Goal: Task Accomplishment & Management: Use online tool/utility

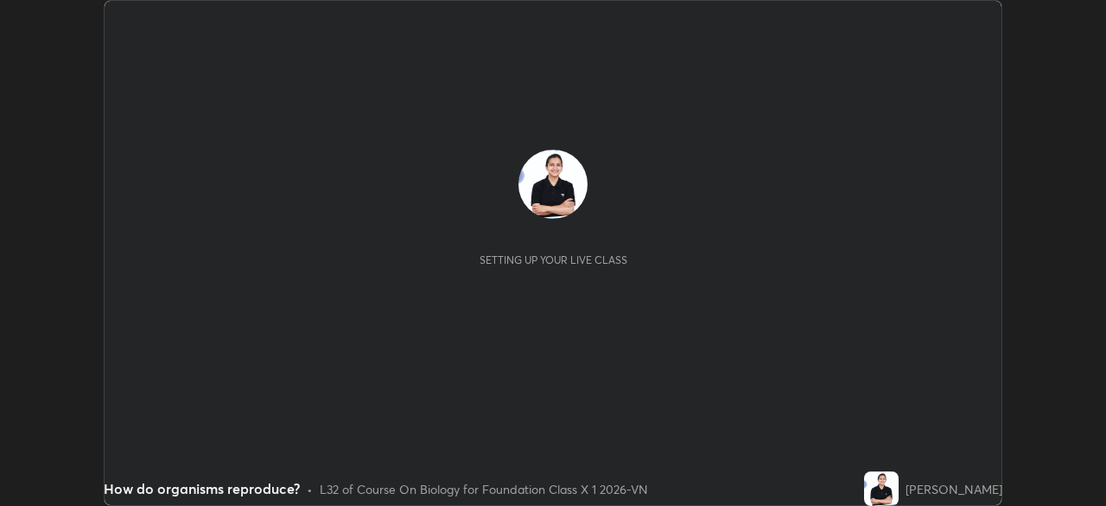
scroll to position [506, 1105]
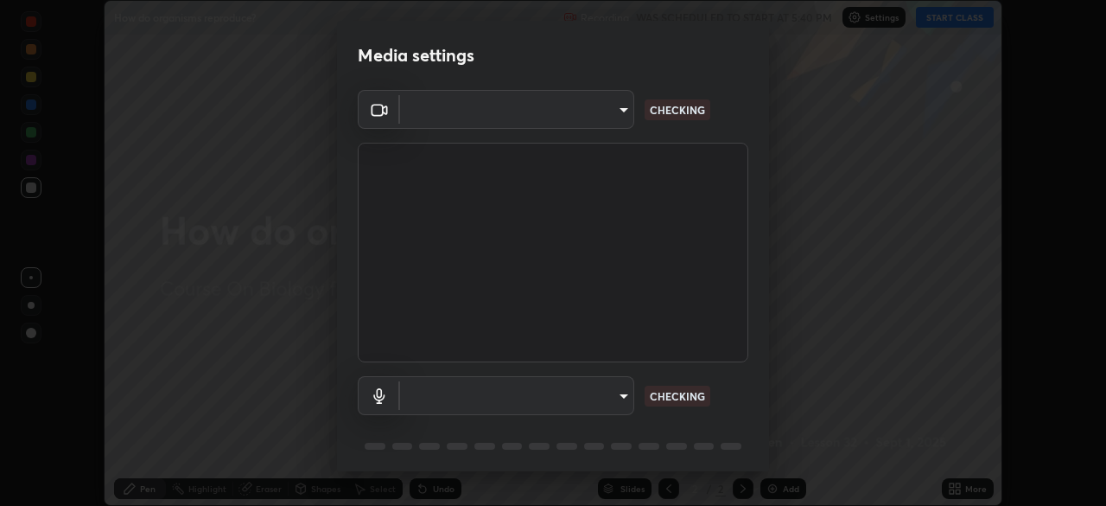
type input "5402053dac797fbd6203b9055fefd71c8703e877445e1219393e3e645ba4b0f2"
click at [468, 400] on body "Erase all How do organisms reproduce? Recording WAS SCHEDULED TO START AT 5:40 …" at bounding box center [553, 253] width 1106 height 506
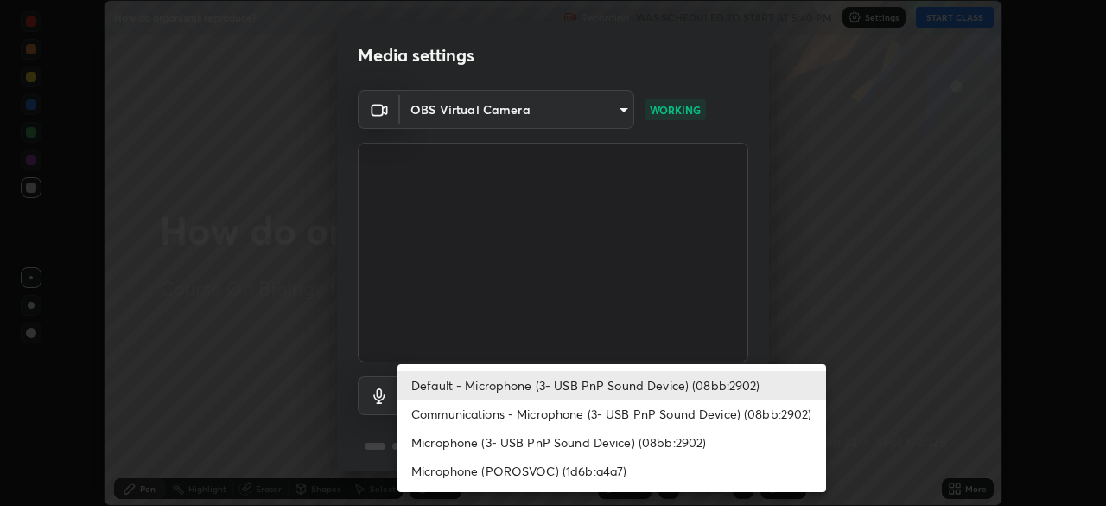
click at [444, 407] on li "Communications - Microphone (3- USB PnP Sound Device) (08bb:2902)" at bounding box center [612, 413] width 429 height 29
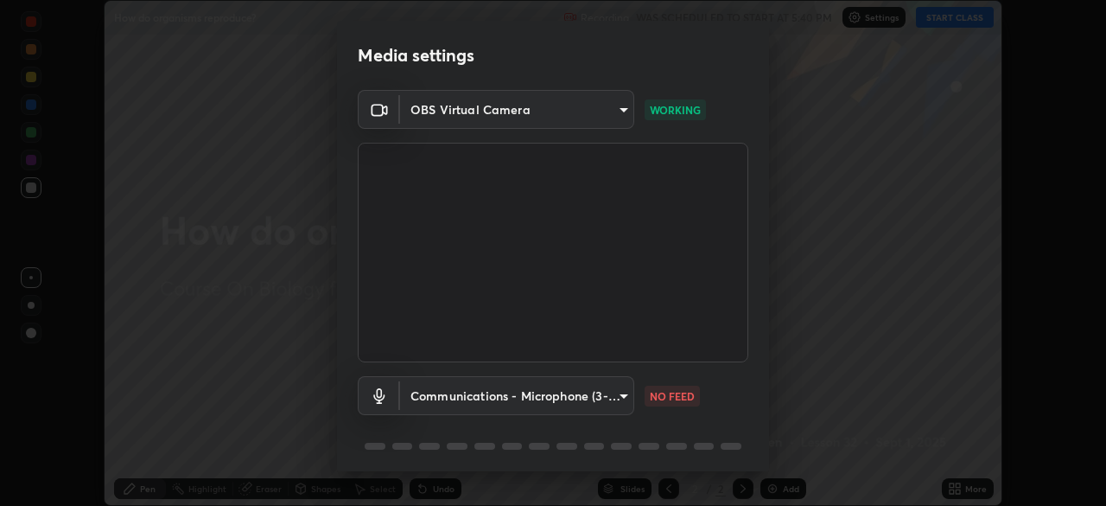
type input "communications"
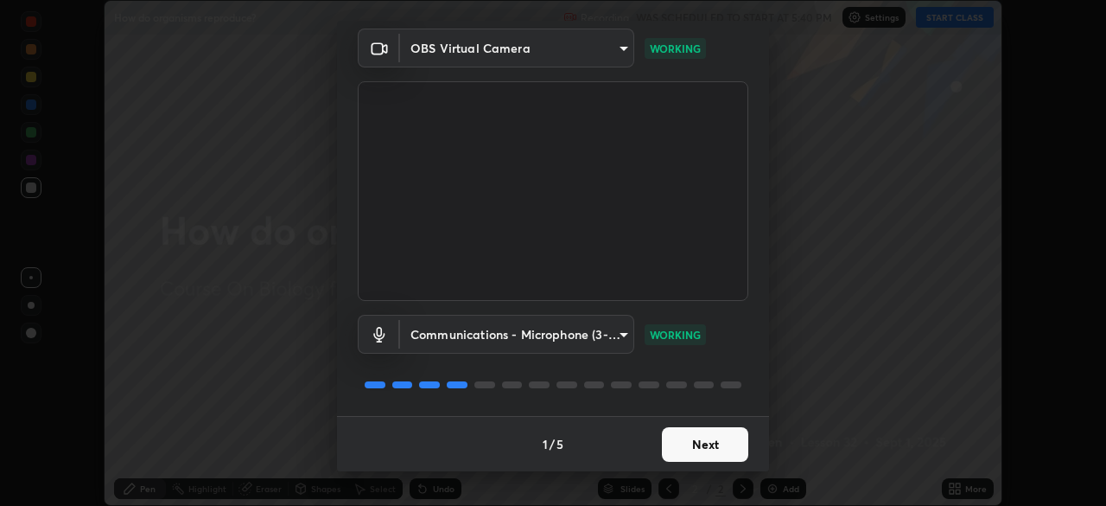
click at [683, 438] on button "Next" at bounding box center [705, 444] width 86 height 35
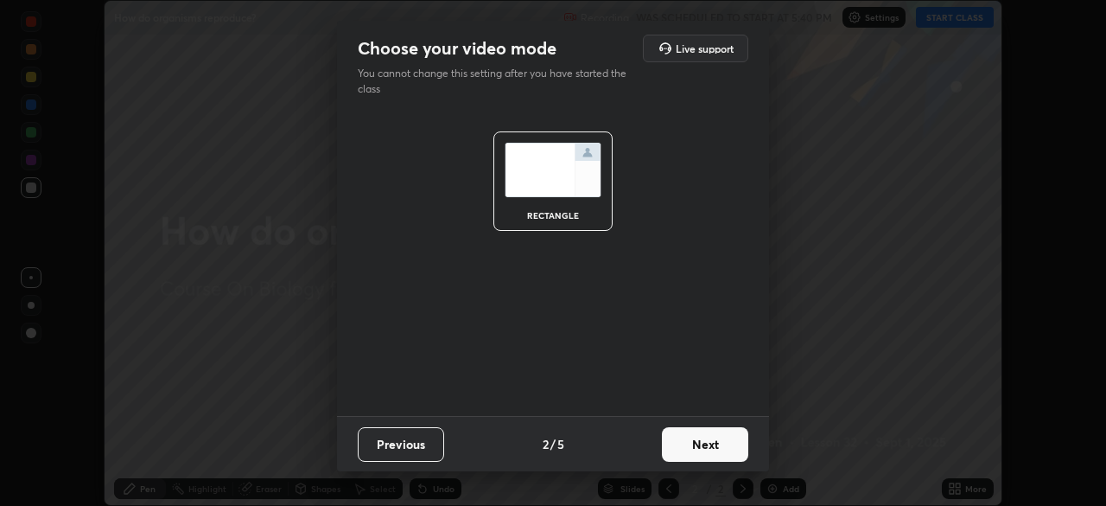
scroll to position [0, 0]
click at [683, 442] on button "Next" at bounding box center [705, 444] width 86 height 35
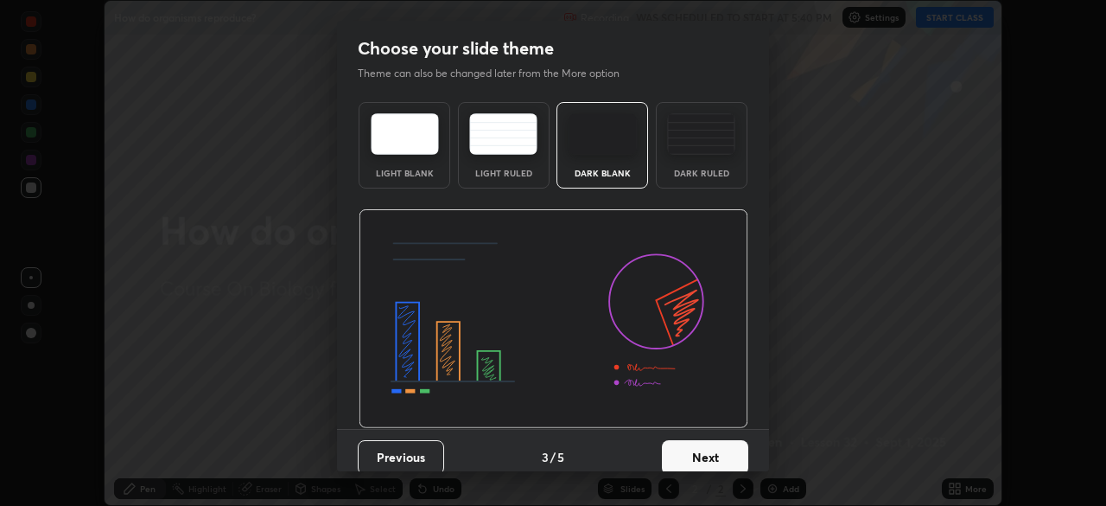
scroll to position [13, 0]
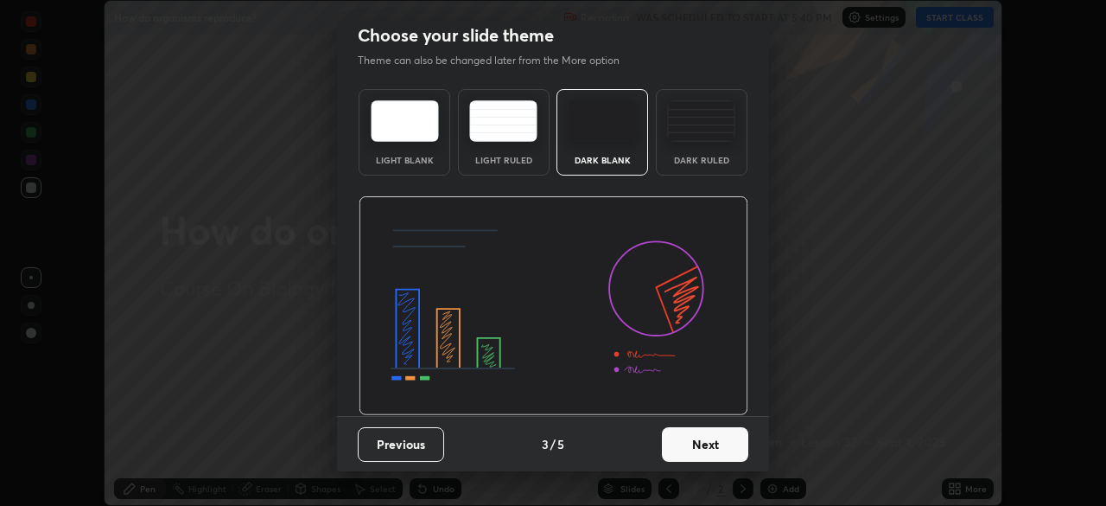
click at [666, 435] on button "Next" at bounding box center [705, 444] width 86 height 35
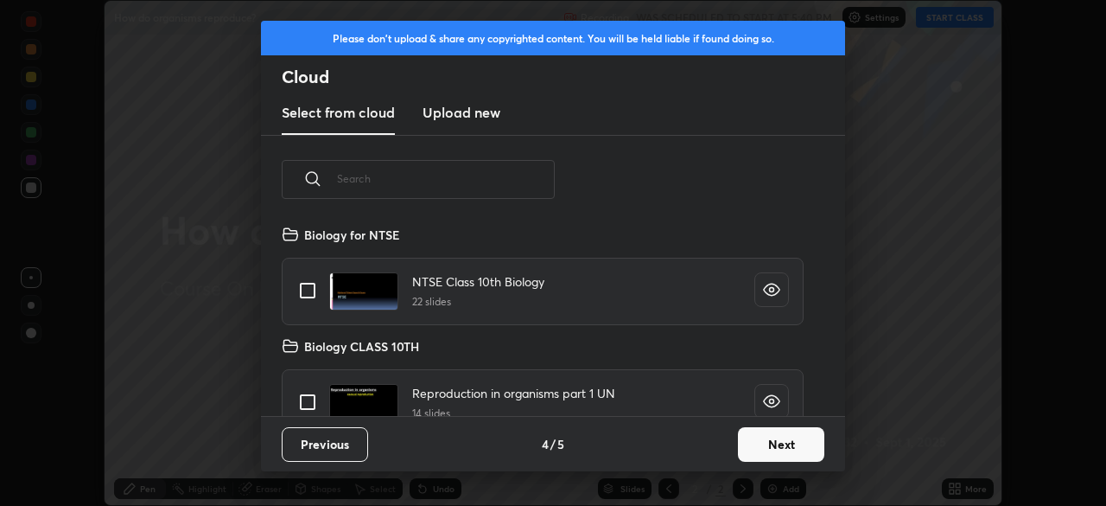
scroll to position [192, 555]
click at [767, 442] on button "Next" at bounding box center [781, 444] width 86 height 35
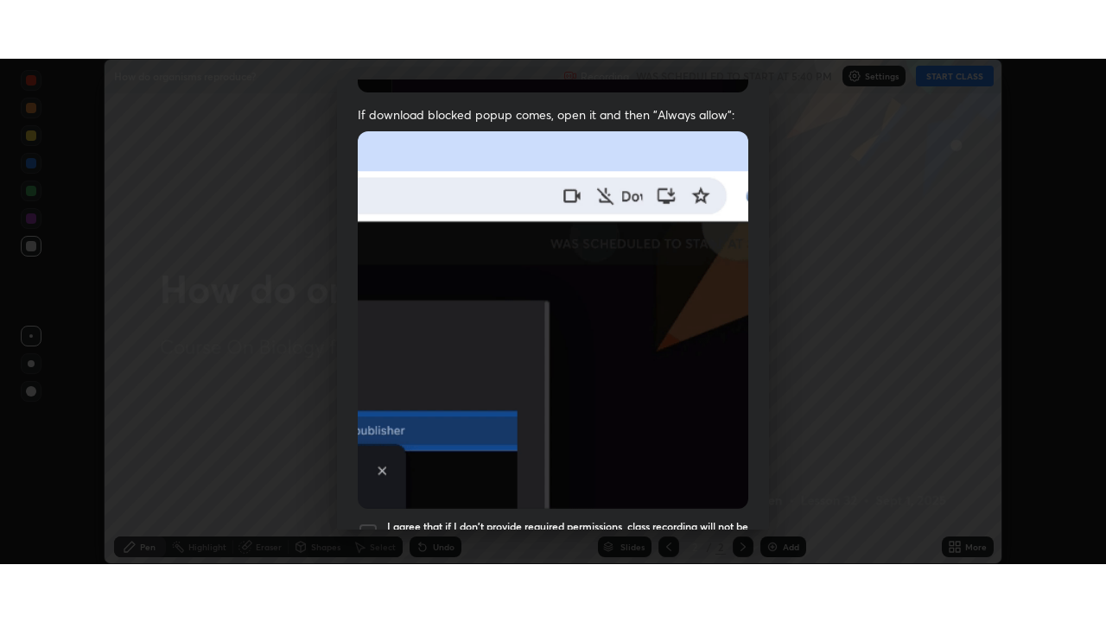
scroll to position [414, 0]
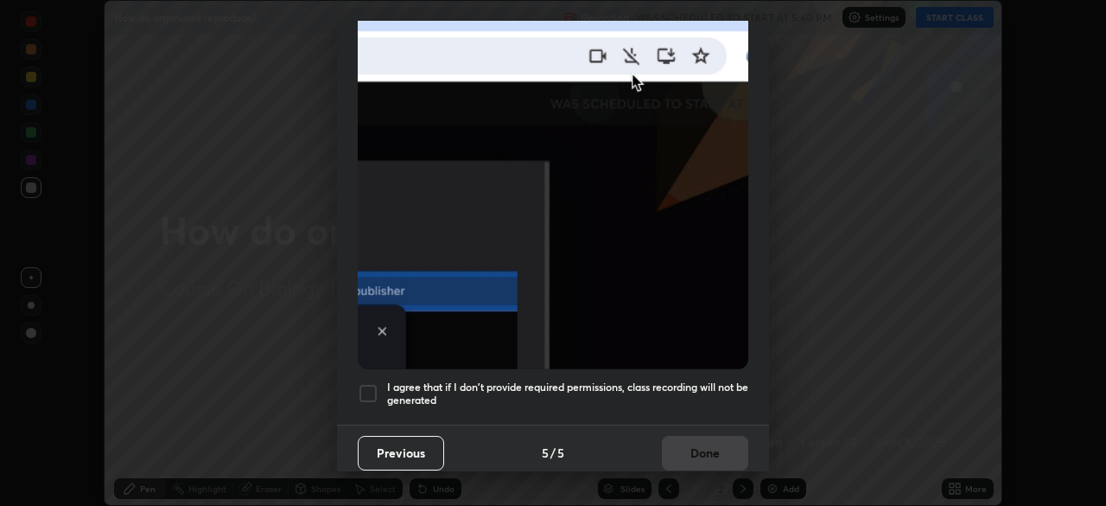
click at [397, 388] on h5 "I agree that if I don't provide required permissions, class recording will not …" at bounding box center [567, 393] width 361 height 27
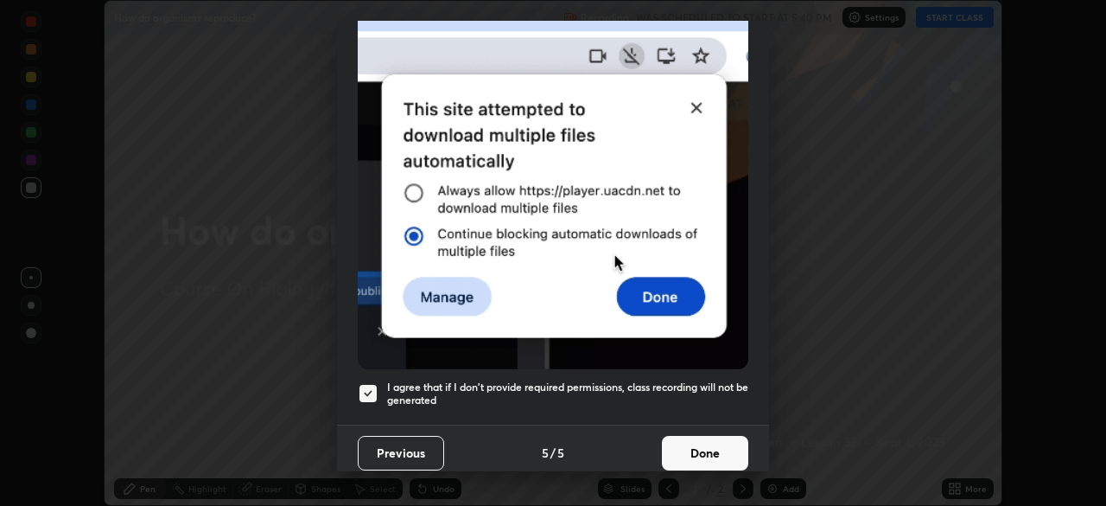
click at [677, 442] on button "Done" at bounding box center [705, 453] width 86 height 35
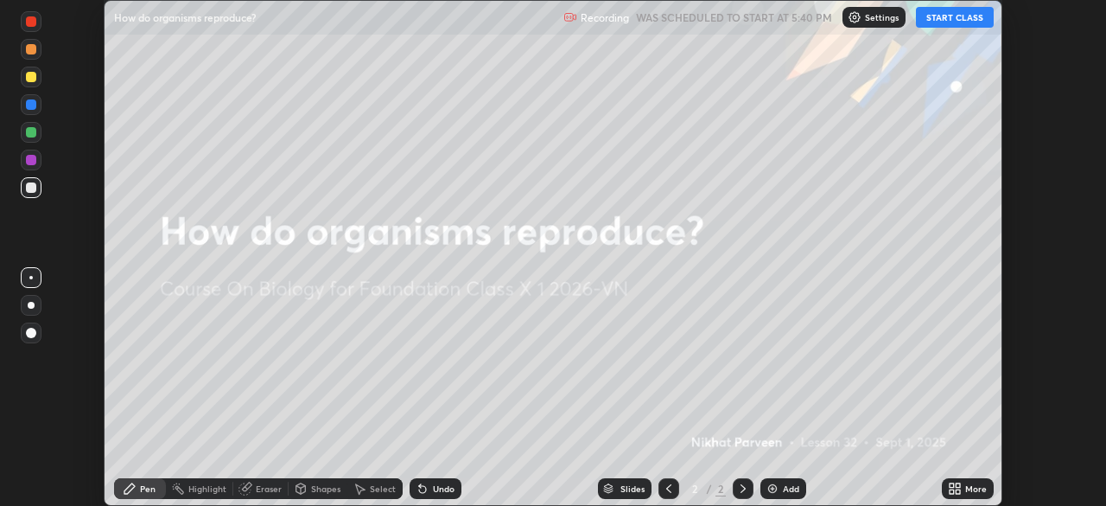
click at [943, 22] on button "START CLASS" at bounding box center [955, 17] width 78 height 21
click at [958, 485] on icon at bounding box center [958, 485] width 4 height 4
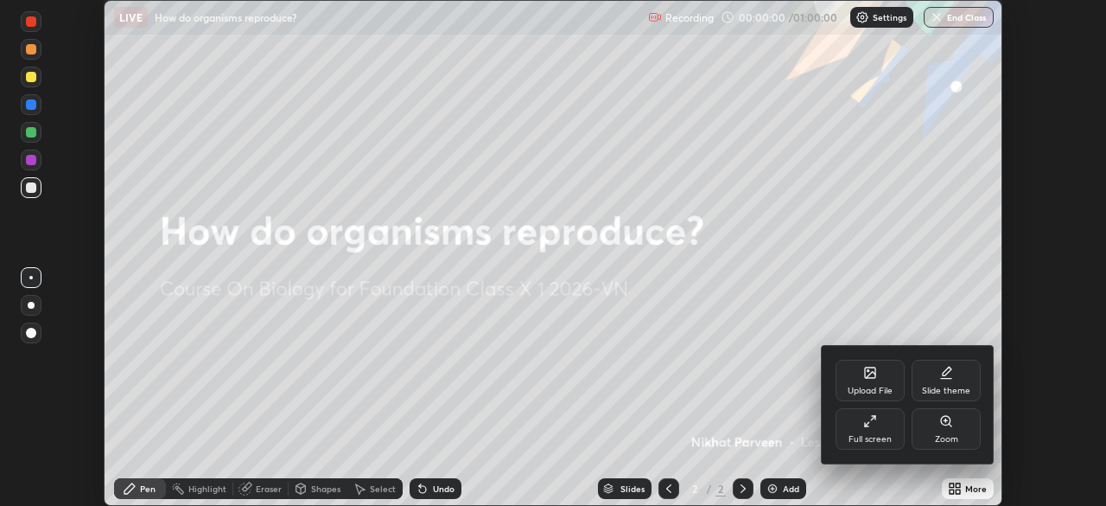
click at [858, 431] on div "Full screen" at bounding box center [870, 428] width 69 height 41
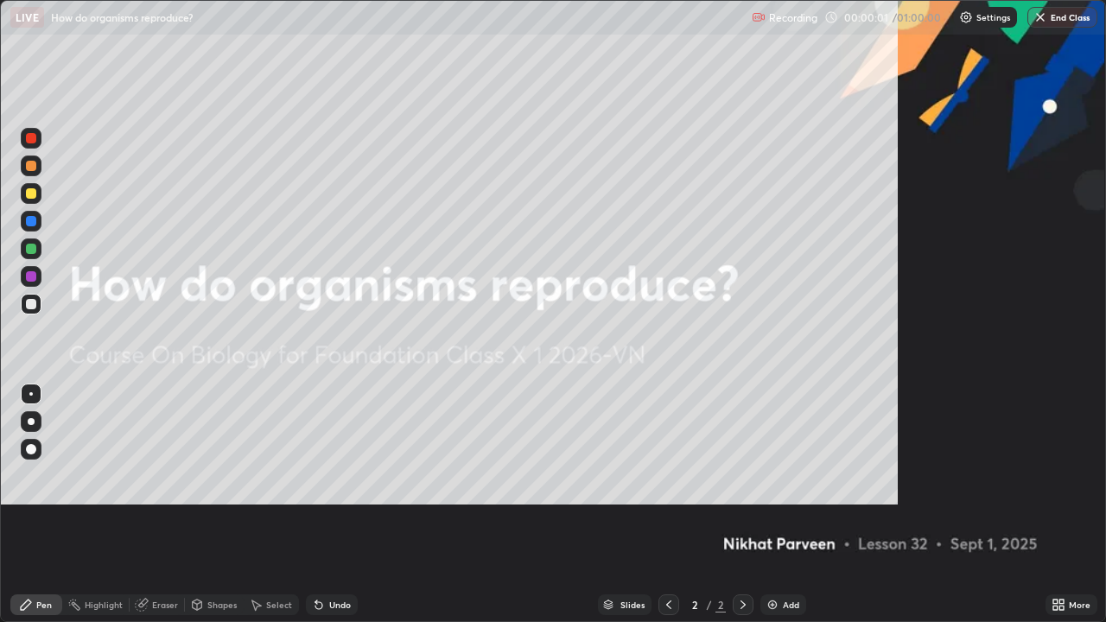
scroll to position [622, 1106]
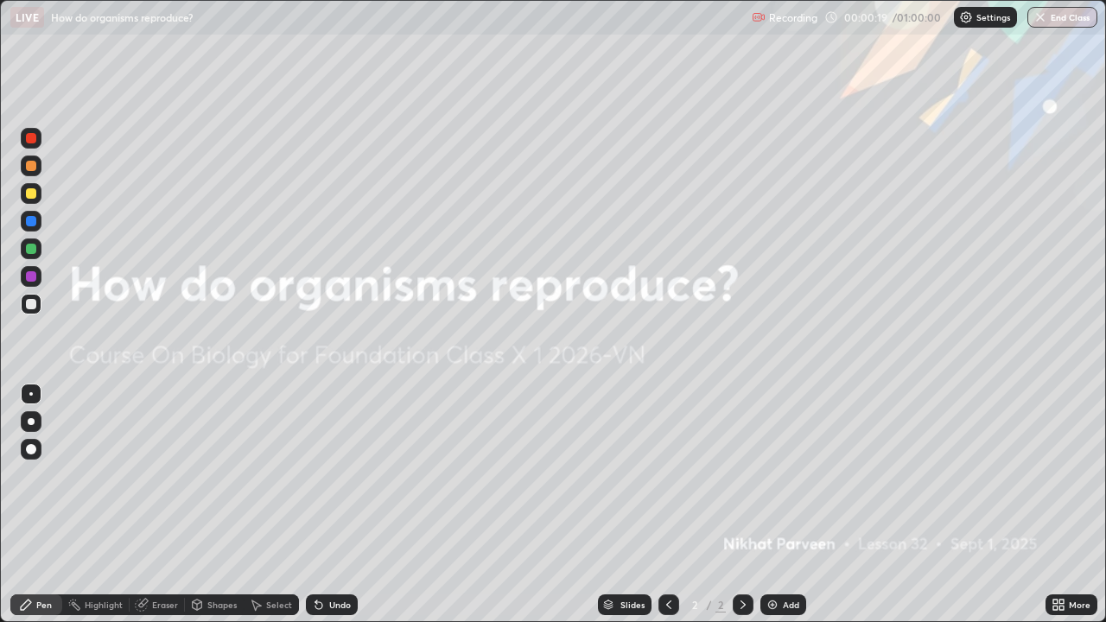
click at [783, 505] on div "Add" at bounding box center [791, 605] width 16 height 9
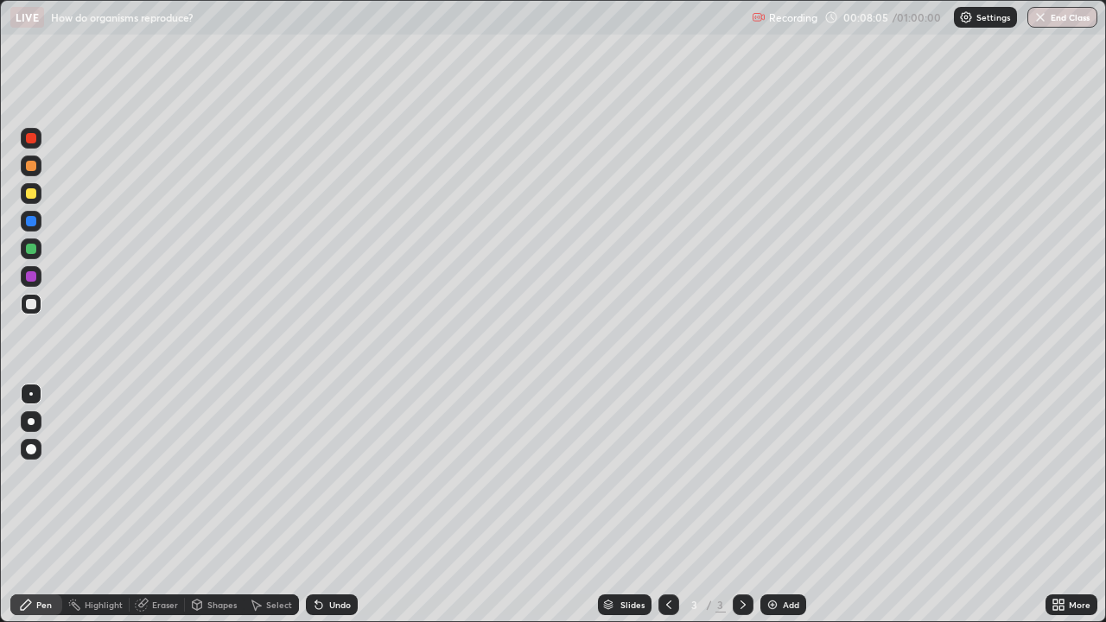
click at [31, 422] on div at bounding box center [31, 421] width 7 height 7
click at [32, 277] on div at bounding box center [31, 276] width 10 height 10
click at [35, 302] on div at bounding box center [31, 304] width 10 height 10
click at [31, 394] on div at bounding box center [30, 393] width 3 height 3
click at [31, 194] on div at bounding box center [31, 193] width 10 height 10
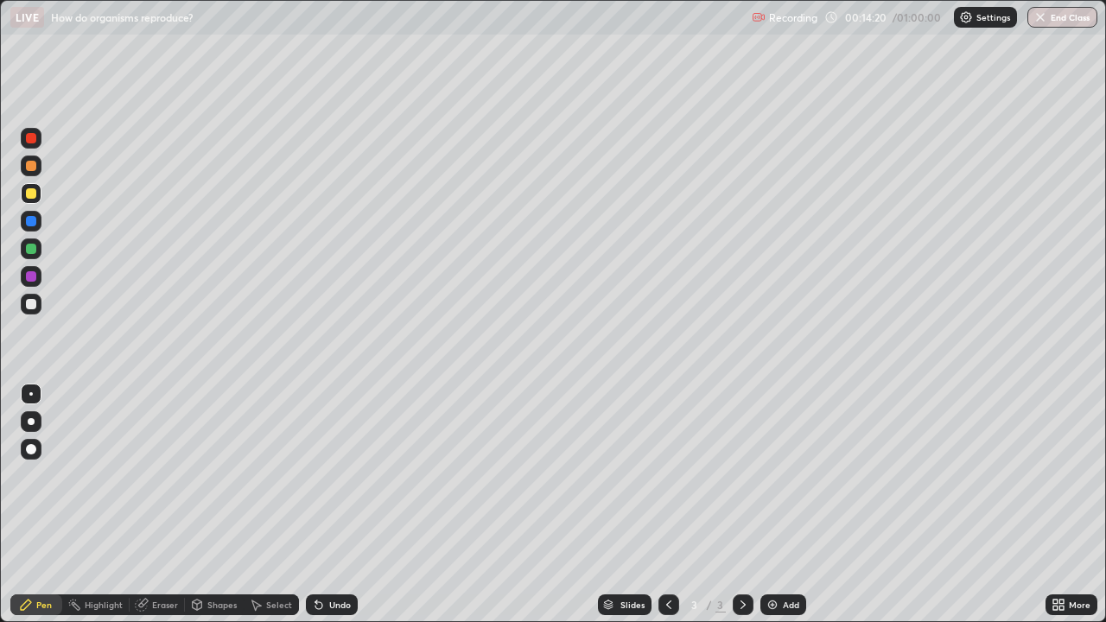
click at [33, 277] on div at bounding box center [31, 276] width 10 height 10
click at [29, 228] on div at bounding box center [31, 221] width 21 height 21
click at [28, 304] on div at bounding box center [31, 304] width 10 height 10
click at [1060, 505] on icon at bounding box center [1059, 605] width 14 height 14
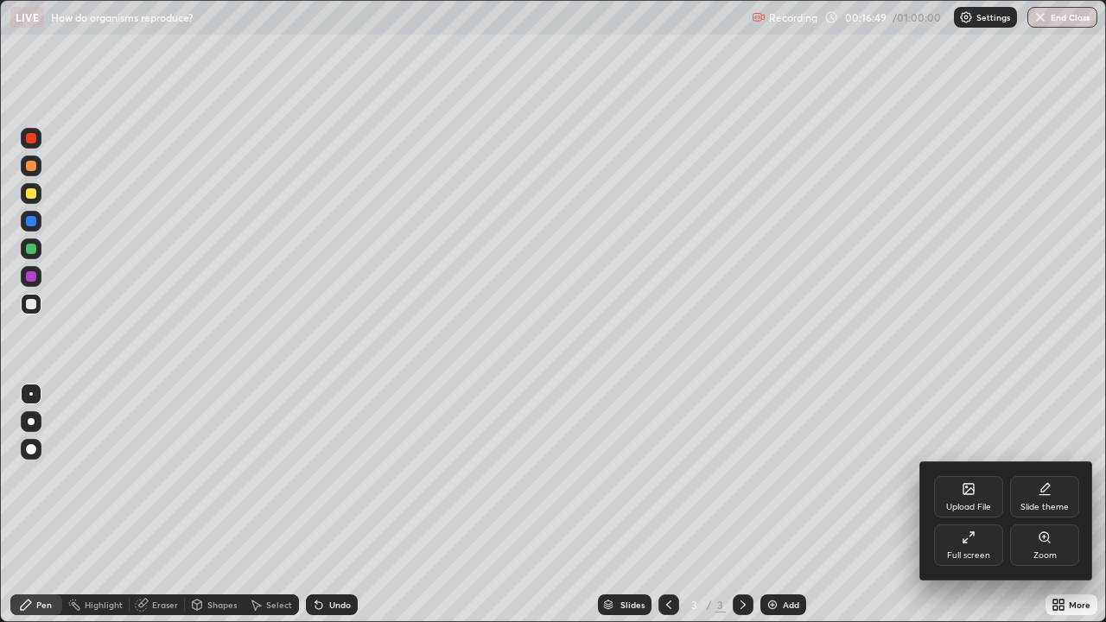
click at [969, 500] on div "Upload File" at bounding box center [968, 496] width 69 height 41
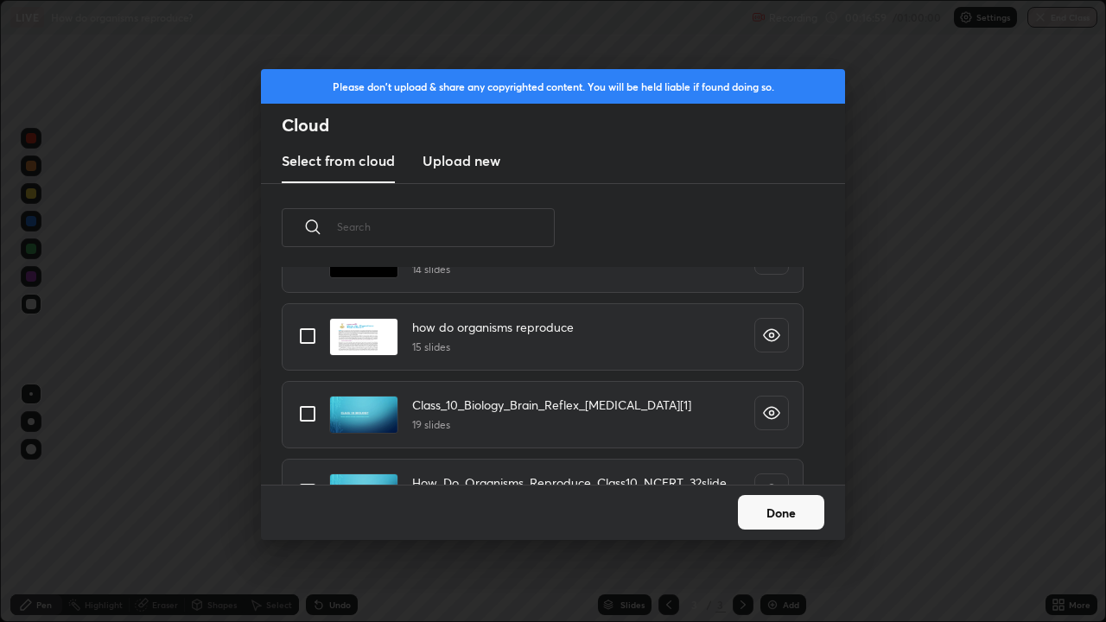
scroll to position [194, 0]
click at [306, 340] on input "grid" at bounding box center [308, 334] width 36 height 36
checkbox input "true"
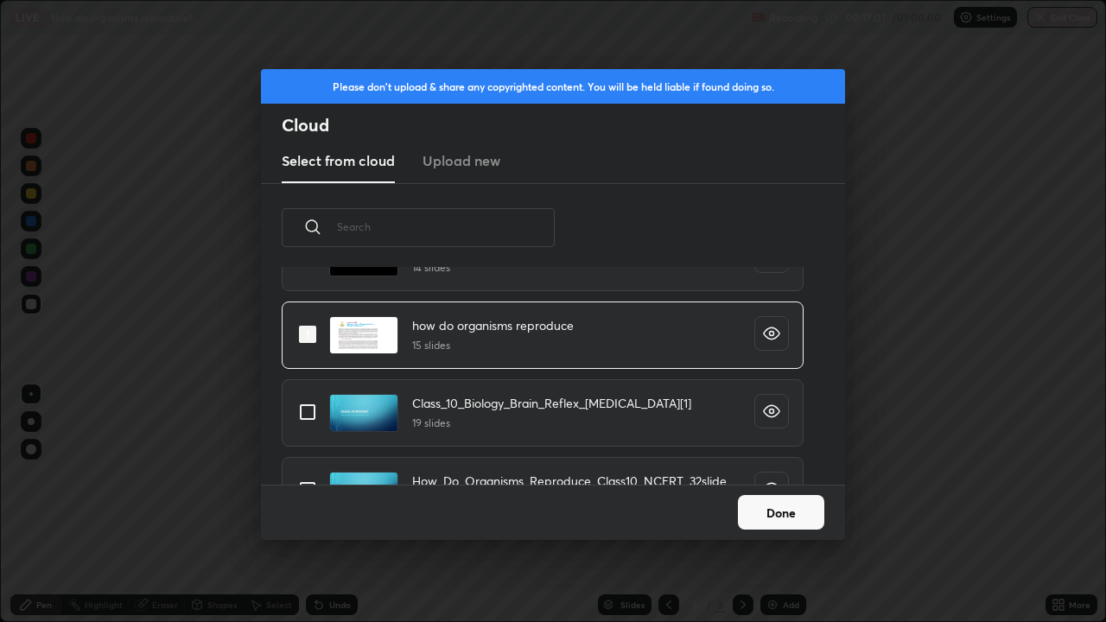
click at [772, 505] on button "Done" at bounding box center [781, 512] width 86 height 35
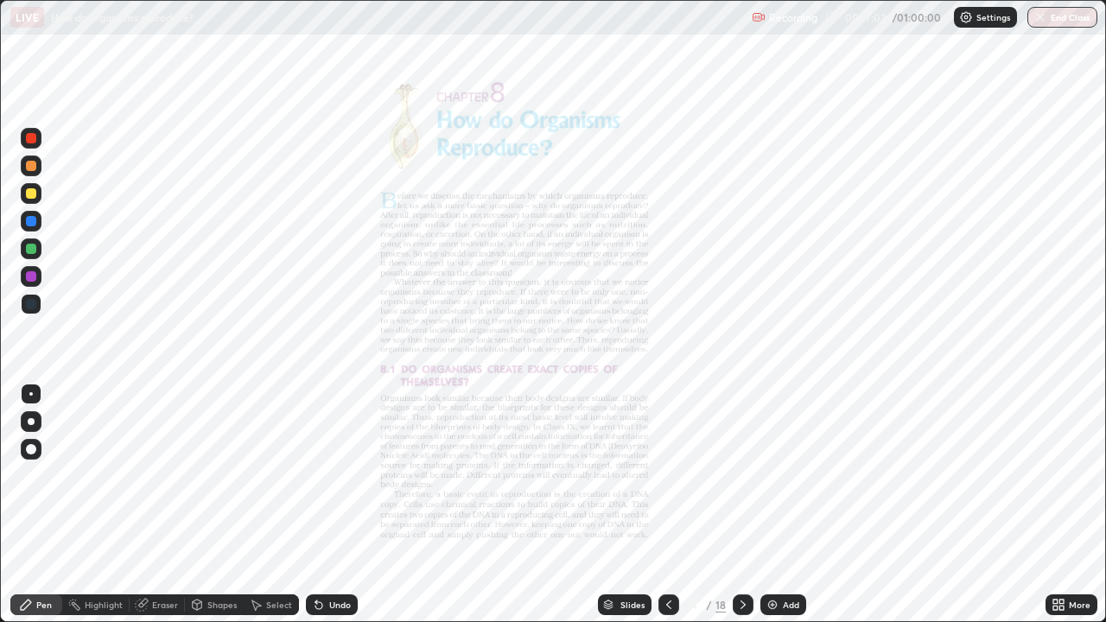
click at [741, 505] on icon at bounding box center [743, 605] width 14 height 14
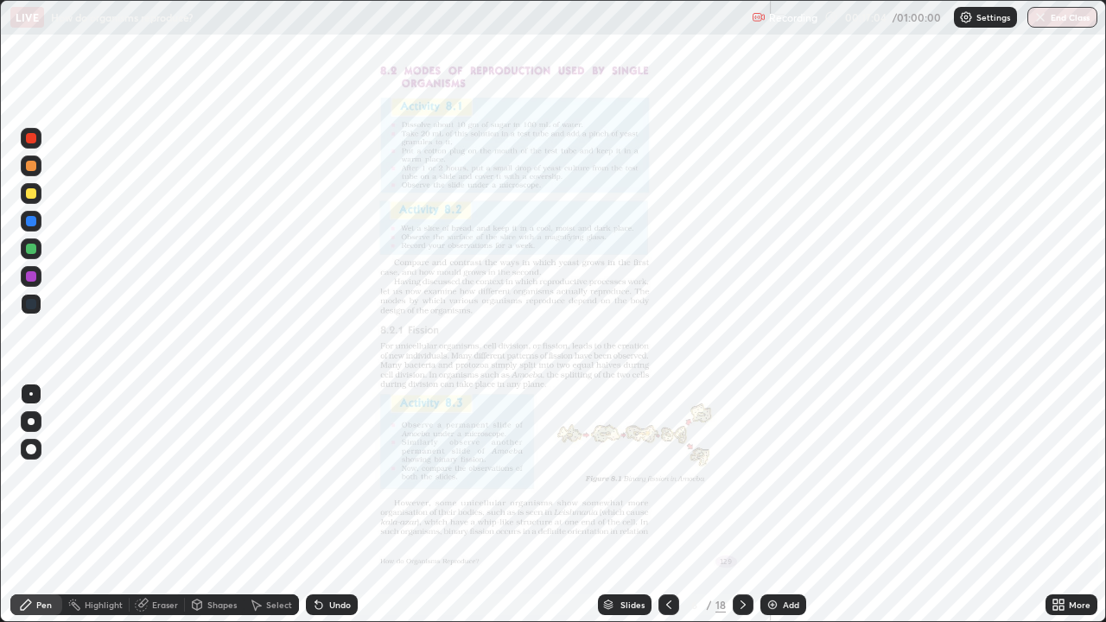
click at [742, 505] on icon at bounding box center [743, 605] width 14 height 14
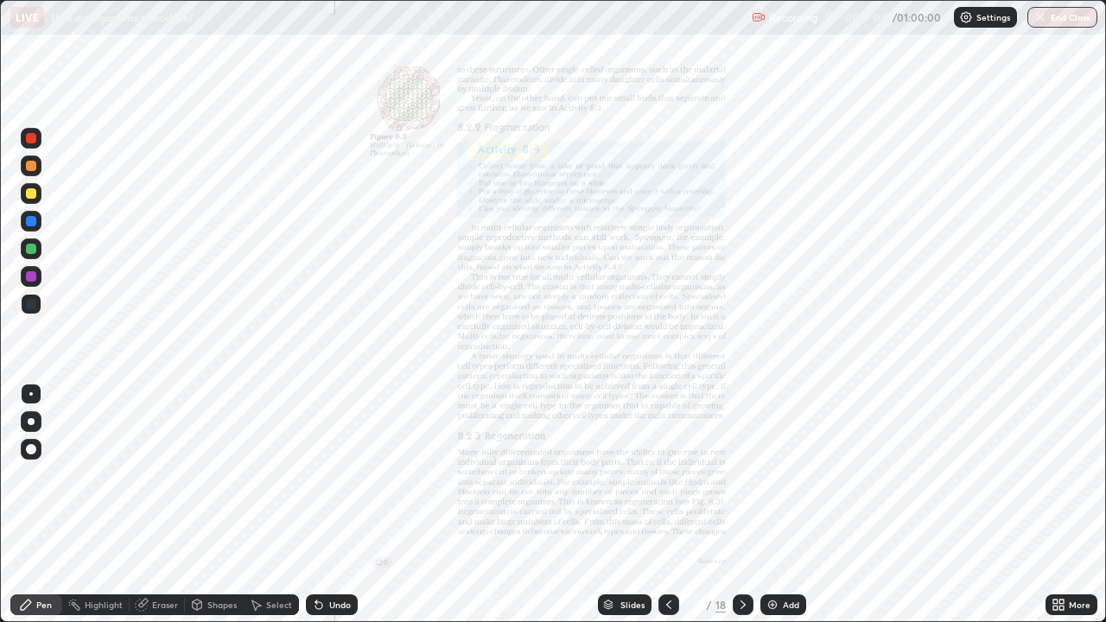
click at [741, 505] on icon at bounding box center [743, 605] width 14 height 14
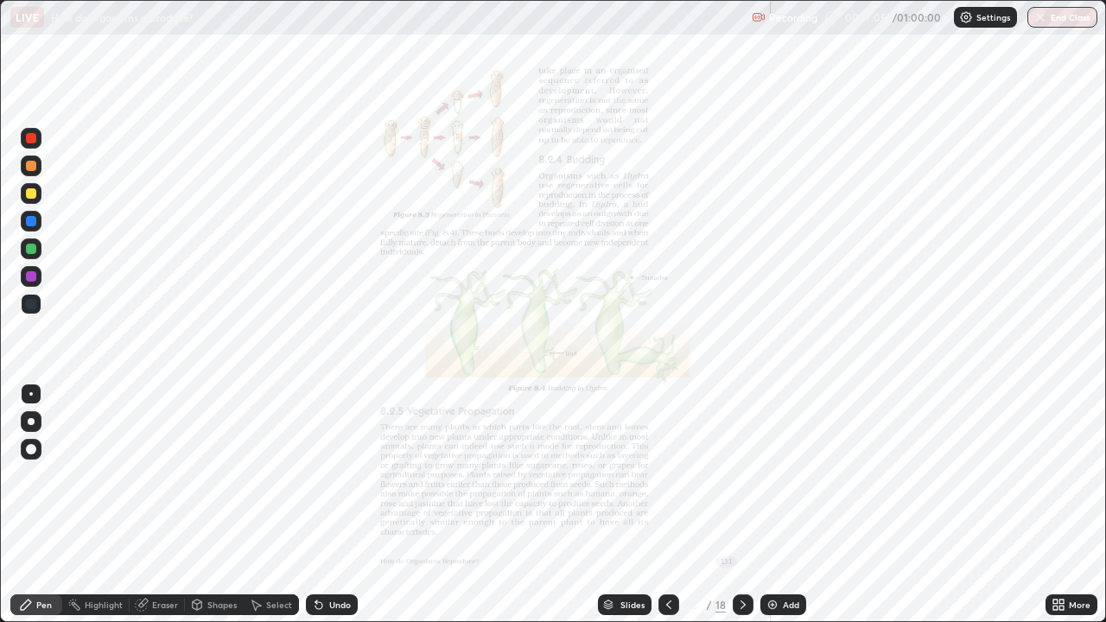
click at [741, 505] on icon at bounding box center [743, 605] width 14 height 14
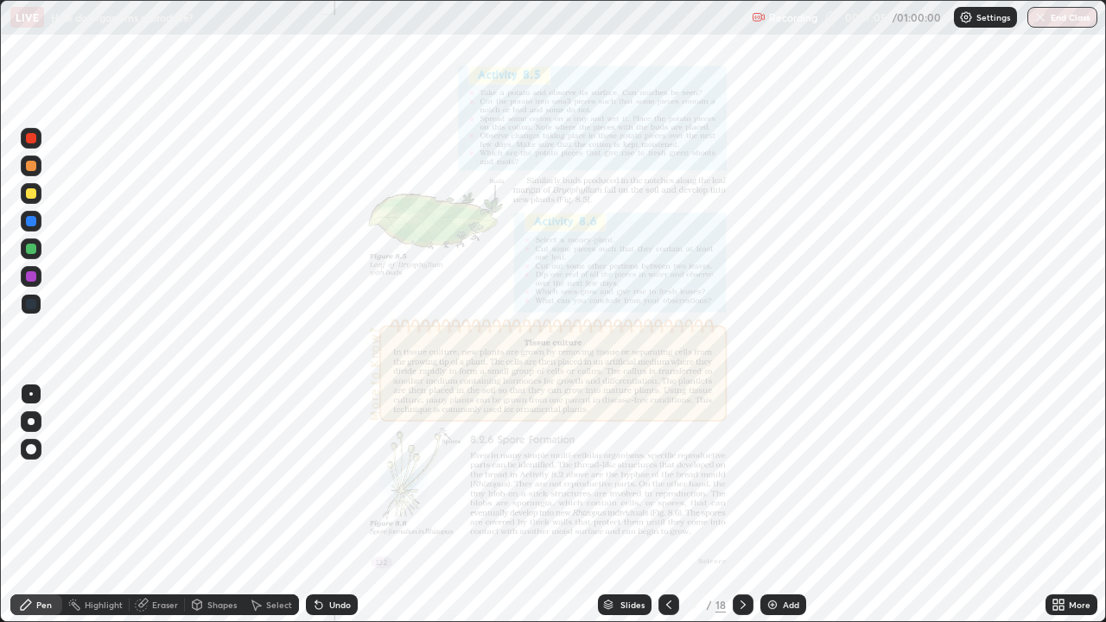
click at [741, 505] on icon at bounding box center [743, 605] width 5 height 9
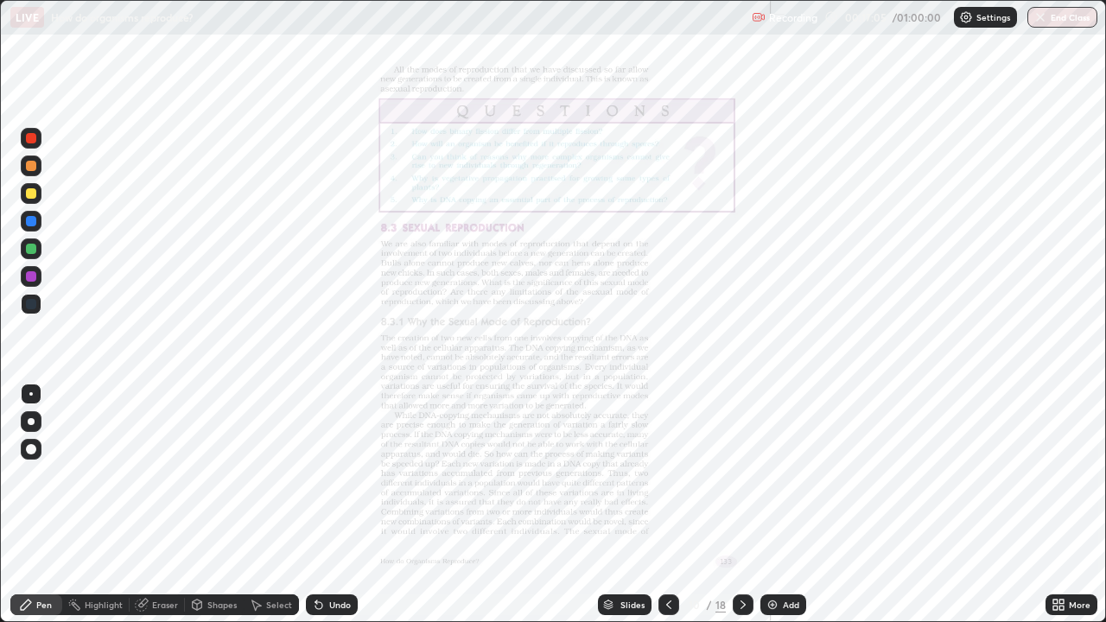
click at [741, 505] on icon at bounding box center [743, 605] width 5 height 9
click at [742, 505] on icon at bounding box center [743, 605] width 14 height 14
click at [740, 505] on icon at bounding box center [743, 605] width 14 height 14
click at [739, 505] on icon at bounding box center [743, 605] width 14 height 14
click at [1066, 505] on div "More" at bounding box center [1072, 605] width 52 height 21
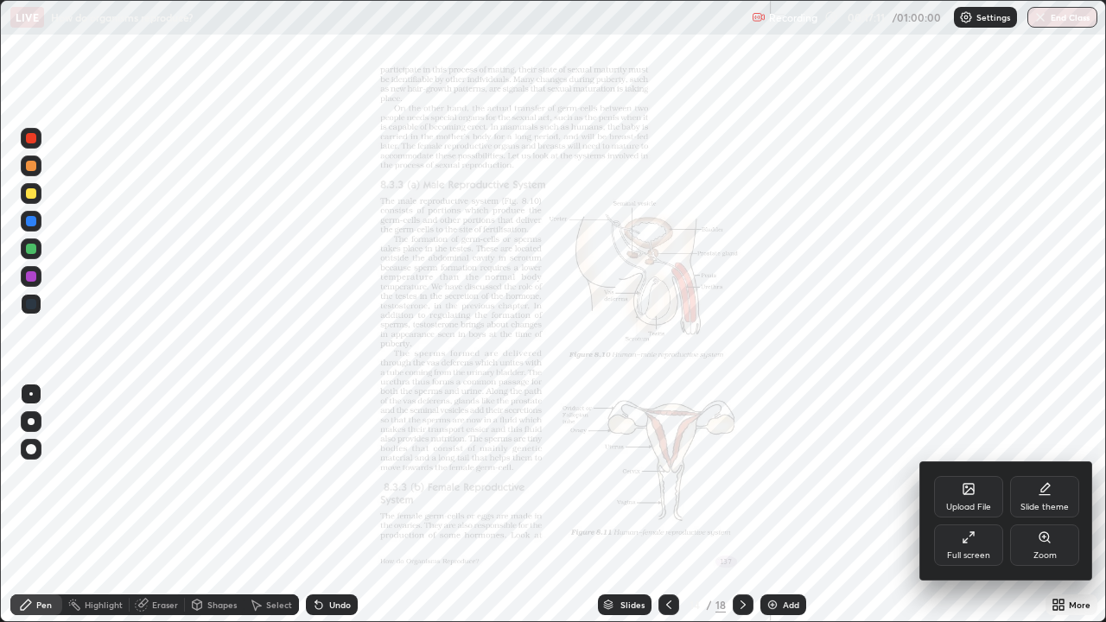
click at [1041, 505] on div "Zoom" at bounding box center [1045, 555] width 23 height 9
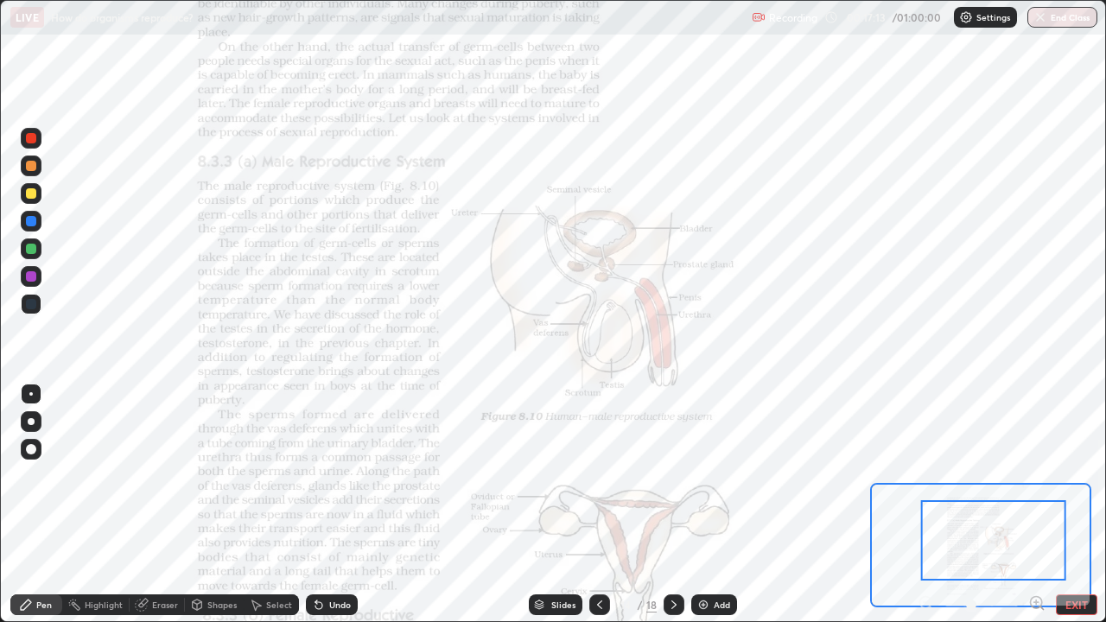
click at [1036, 505] on icon at bounding box center [1036, 603] width 0 height 4
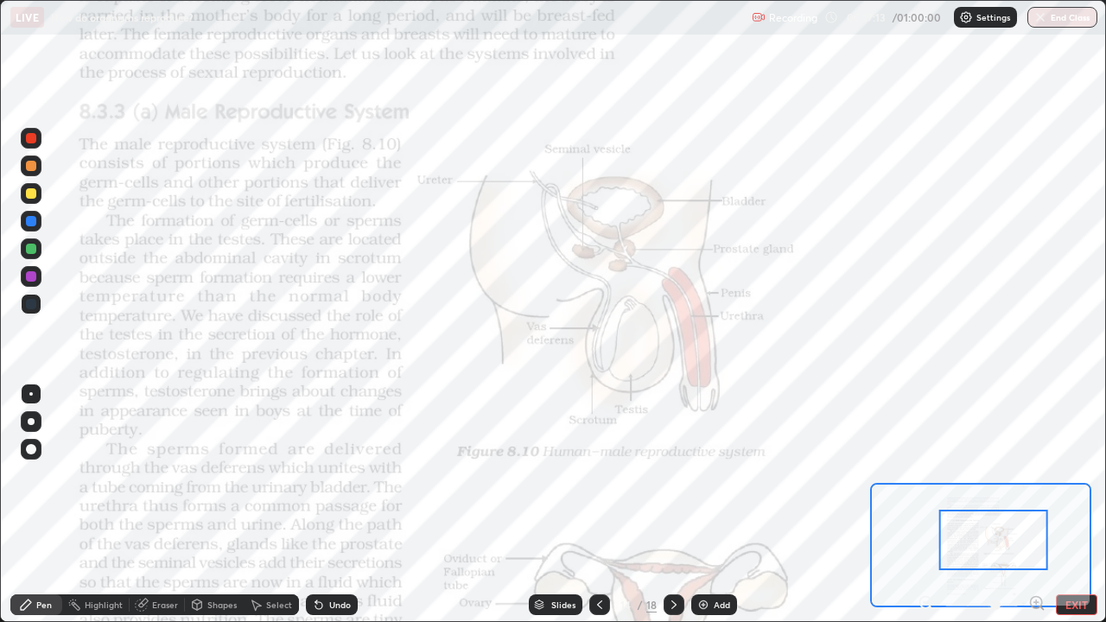
click at [1036, 505] on icon at bounding box center [1036, 602] width 4 height 0
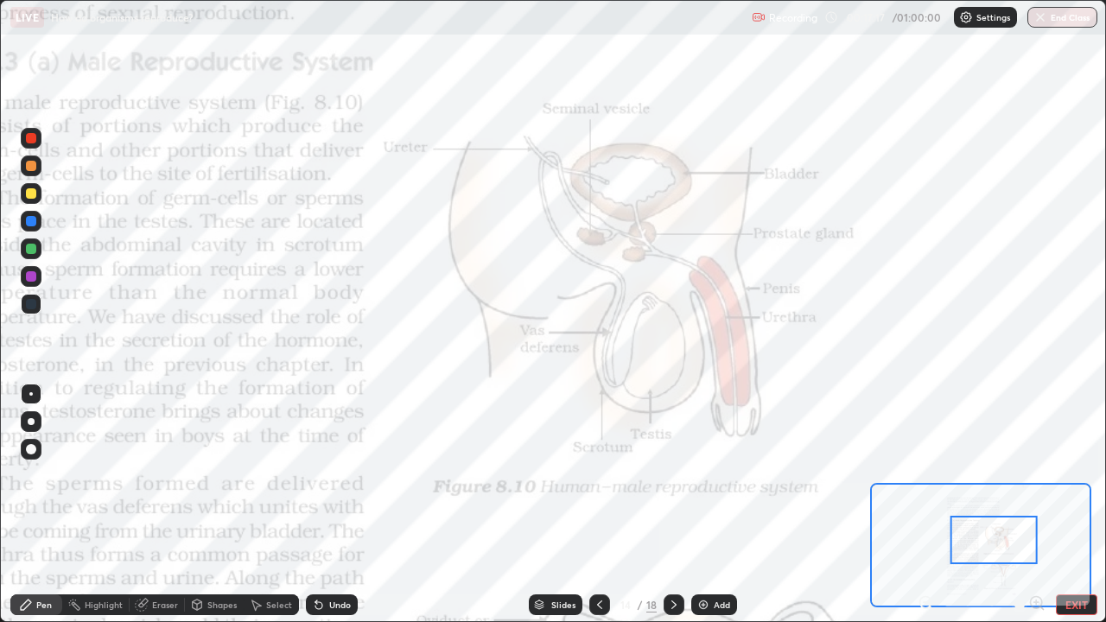
click at [29, 283] on div at bounding box center [31, 276] width 21 height 21
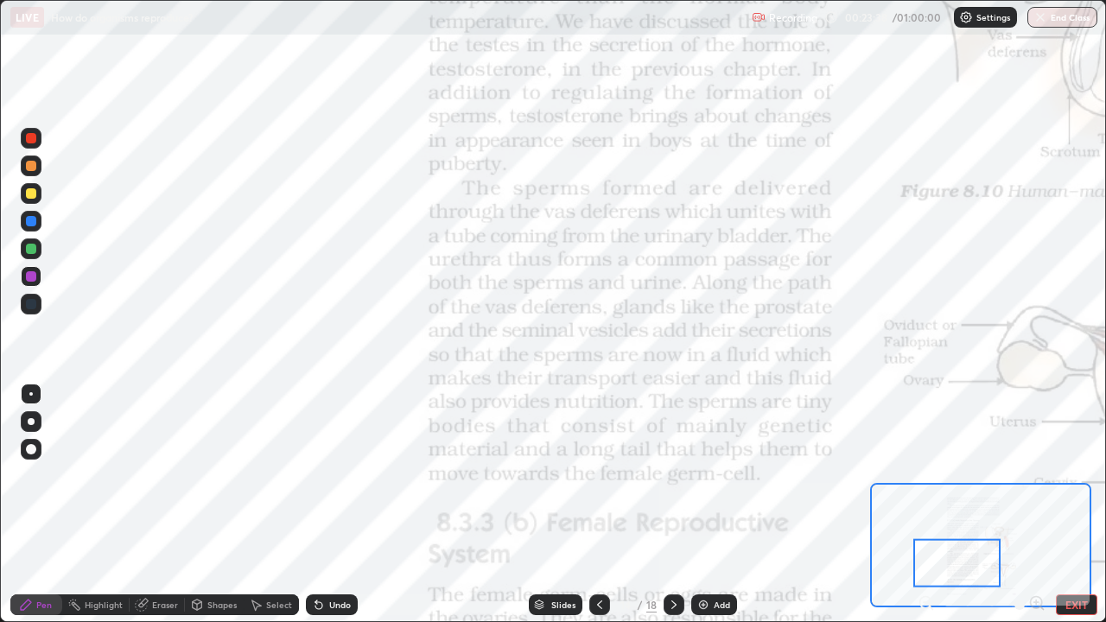
click at [709, 505] on div "Add" at bounding box center [714, 605] width 46 height 21
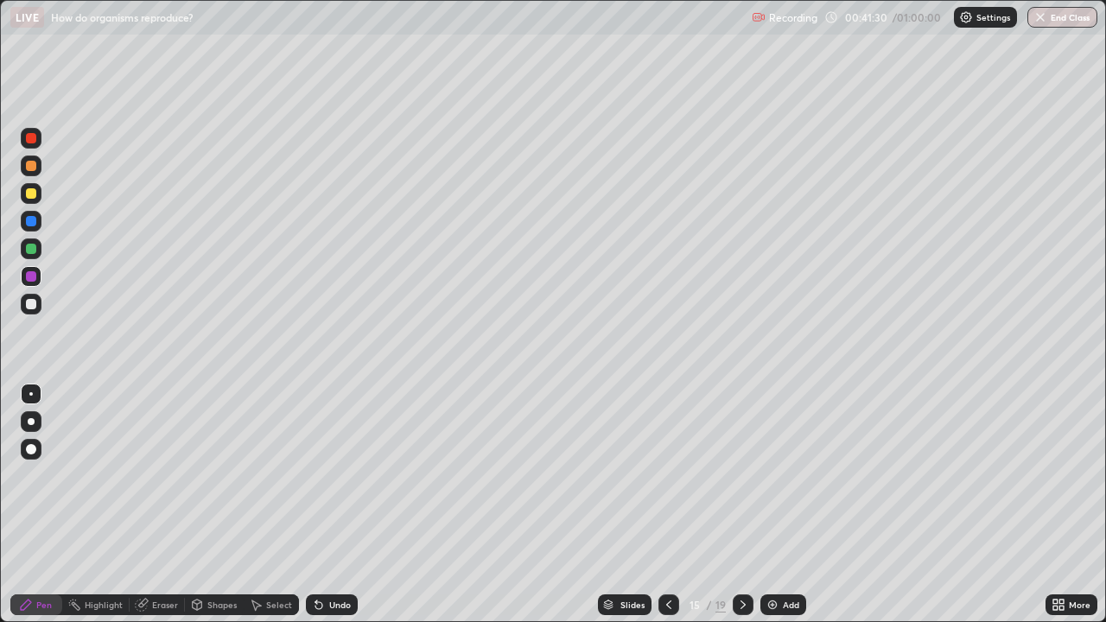
click at [773, 505] on img at bounding box center [773, 605] width 14 height 14
click at [31, 422] on div at bounding box center [31, 421] width 7 height 7
click at [35, 250] on div at bounding box center [31, 249] width 10 height 10
click at [32, 314] on div at bounding box center [31, 304] width 21 height 21
click at [29, 394] on div at bounding box center [30, 393] width 3 height 3
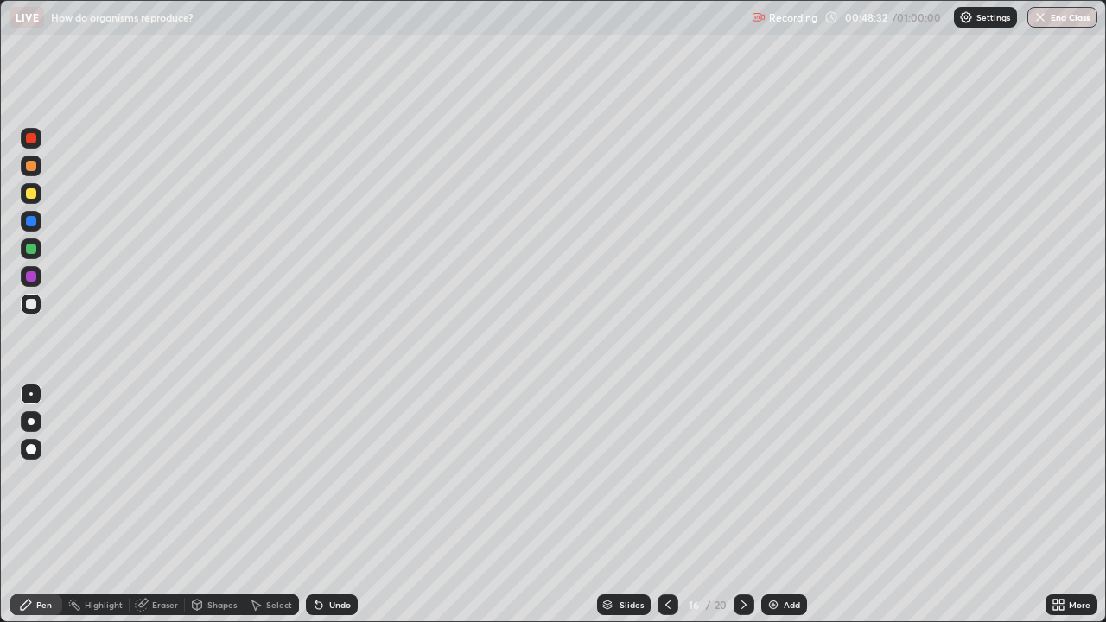
click at [170, 505] on div "Eraser" at bounding box center [165, 605] width 26 height 9
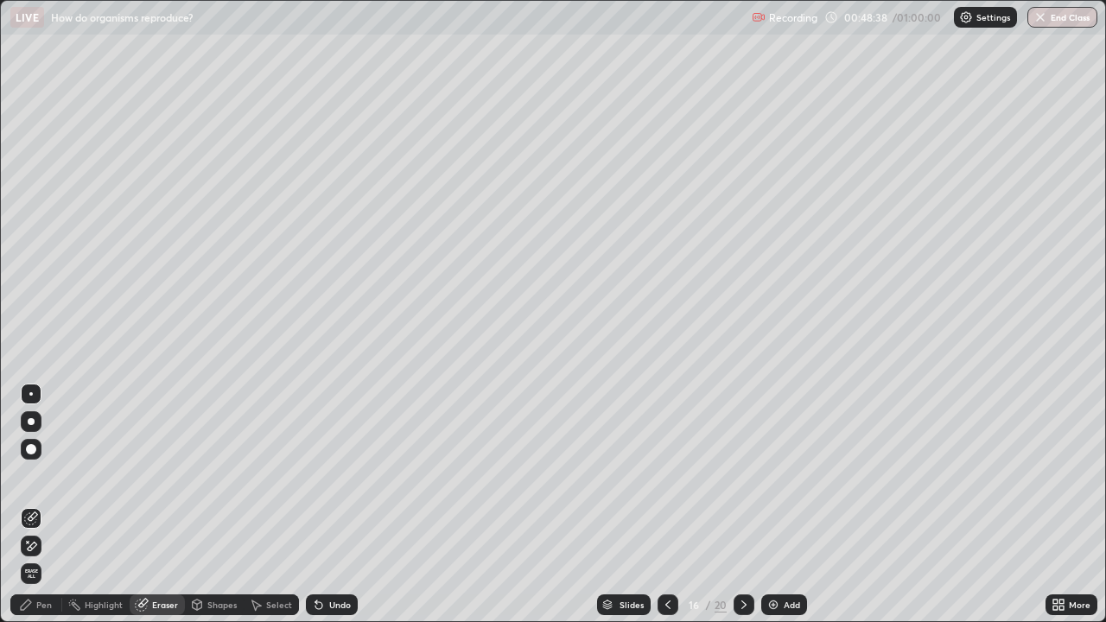
click at [48, 505] on div "Pen" at bounding box center [44, 605] width 16 height 9
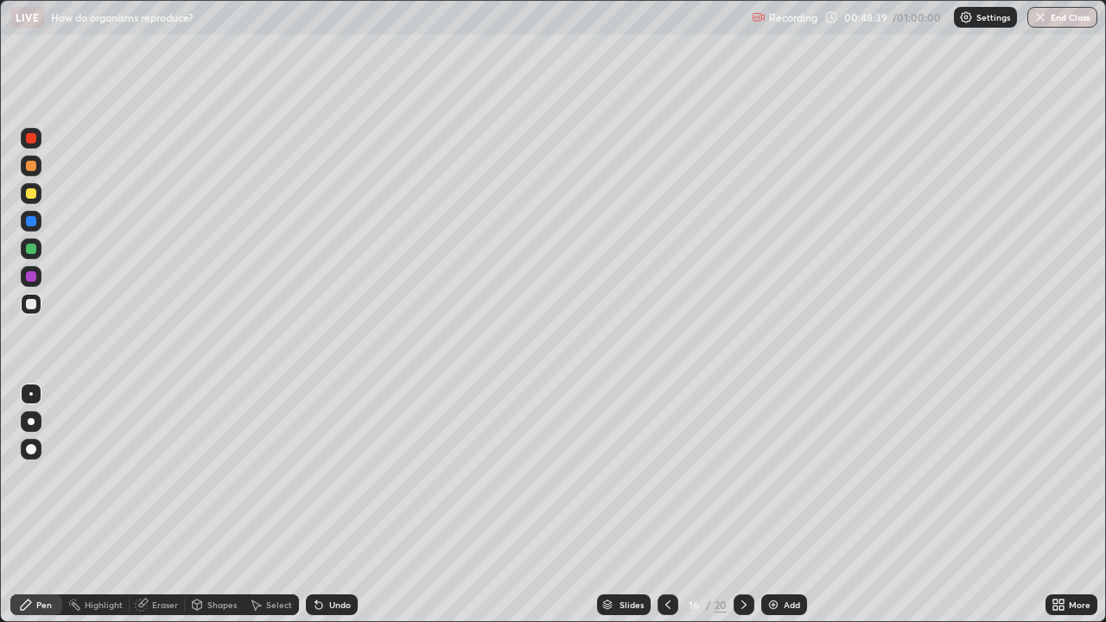
click at [29, 247] on div at bounding box center [31, 249] width 10 height 10
click at [29, 309] on div at bounding box center [31, 304] width 10 height 10
click at [330, 505] on div "Undo" at bounding box center [332, 605] width 52 height 21
click at [332, 505] on div "Undo" at bounding box center [340, 605] width 22 height 9
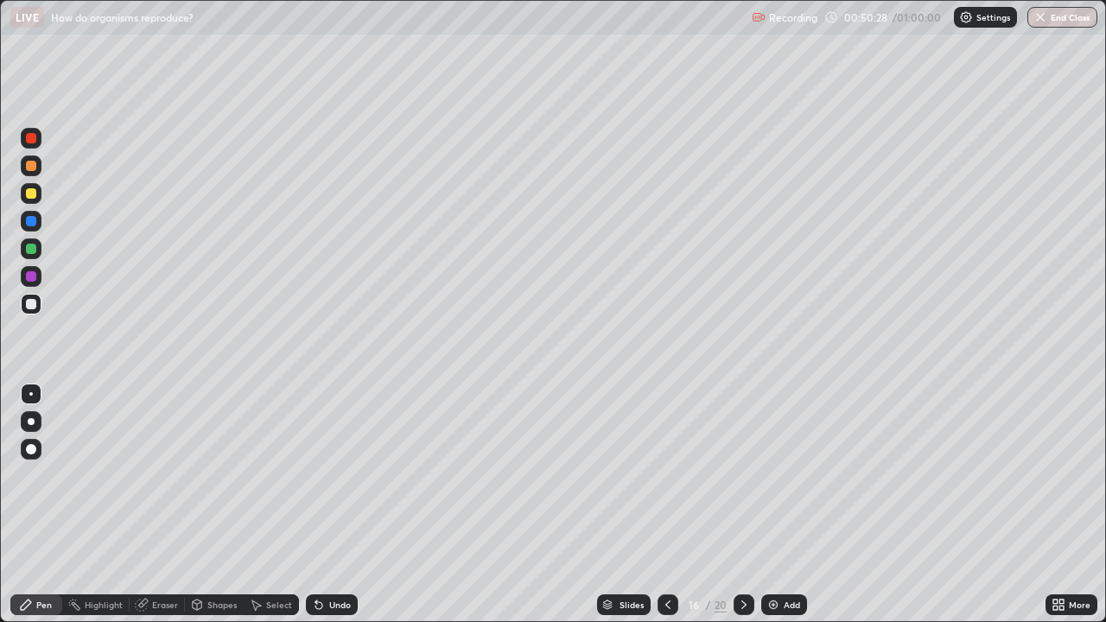
click at [334, 505] on div "Undo" at bounding box center [332, 605] width 52 height 21
click at [331, 505] on div "Undo" at bounding box center [332, 605] width 52 height 21
click at [322, 505] on icon at bounding box center [319, 605] width 14 height 14
click at [1047, 505] on div "More" at bounding box center [1072, 605] width 52 height 35
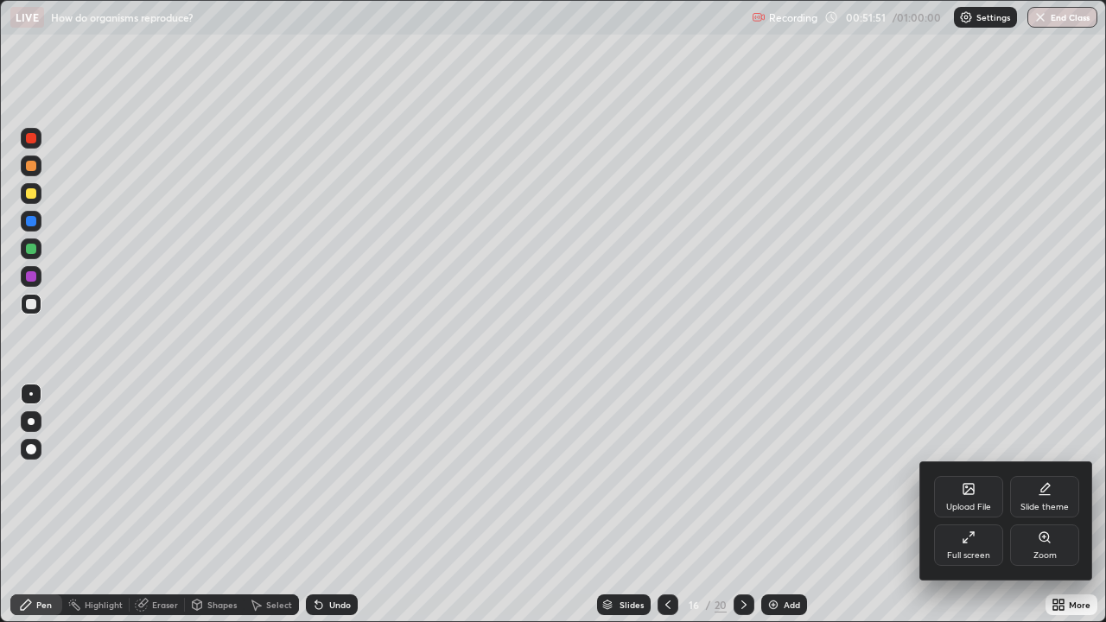
click at [1024, 505] on div at bounding box center [553, 311] width 1106 height 622
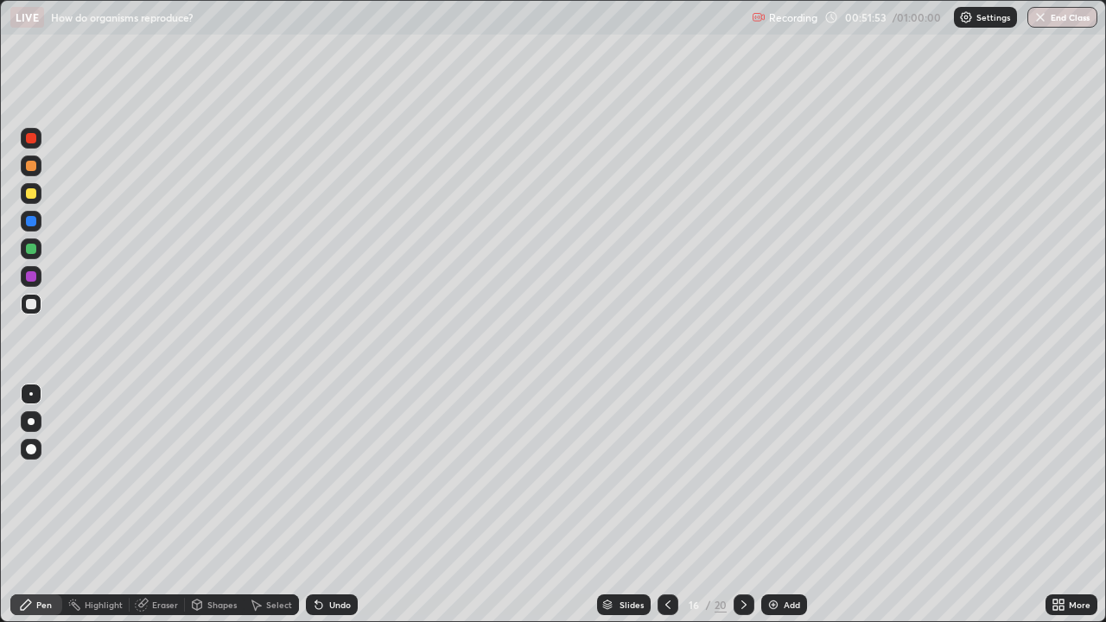
click at [1074, 505] on div "More" at bounding box center [1080, 605] width 22 height 9
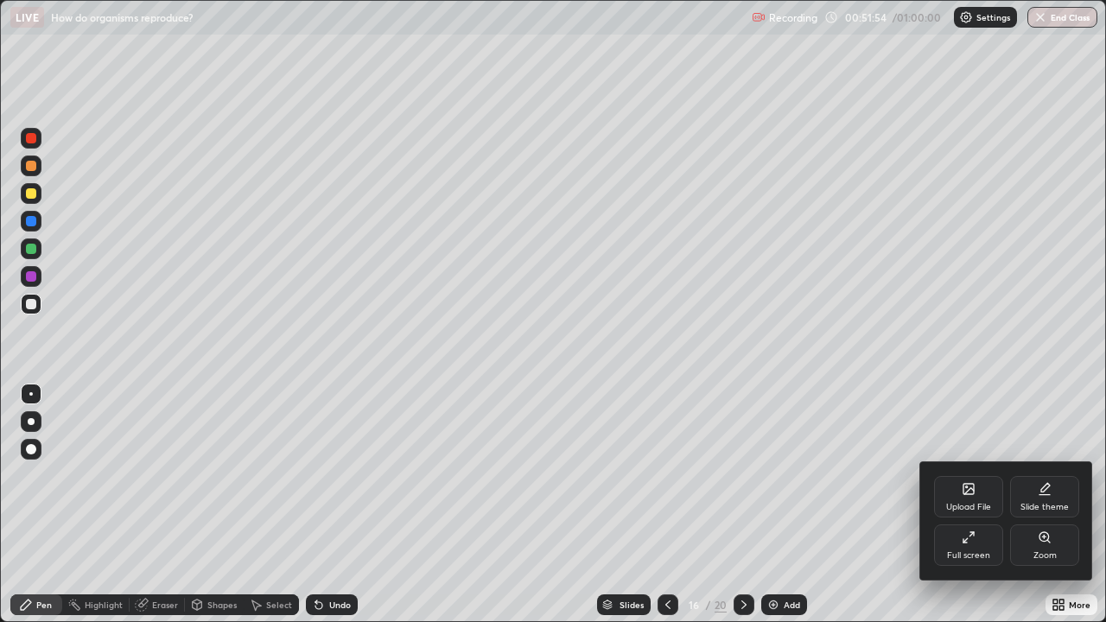
click at [971, 497] on div "Upload File" at bounding box center [968, 496] width 69 height 41
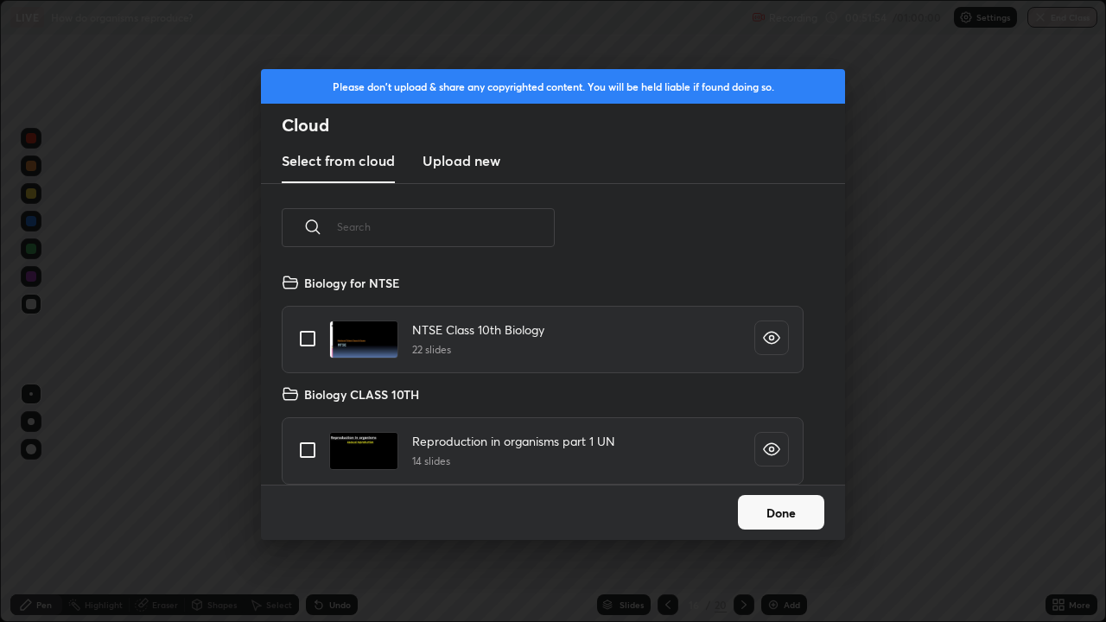
scroll to position [213, 555]
click at [894, 505] on div "Please don't upload & share any copyrighted content. You will be held liable if…" at bounding box center [553, 311] width 1106 height 622
click at [813, 505] on button "Done" at bounding box center [781, 512] width 86 height 35
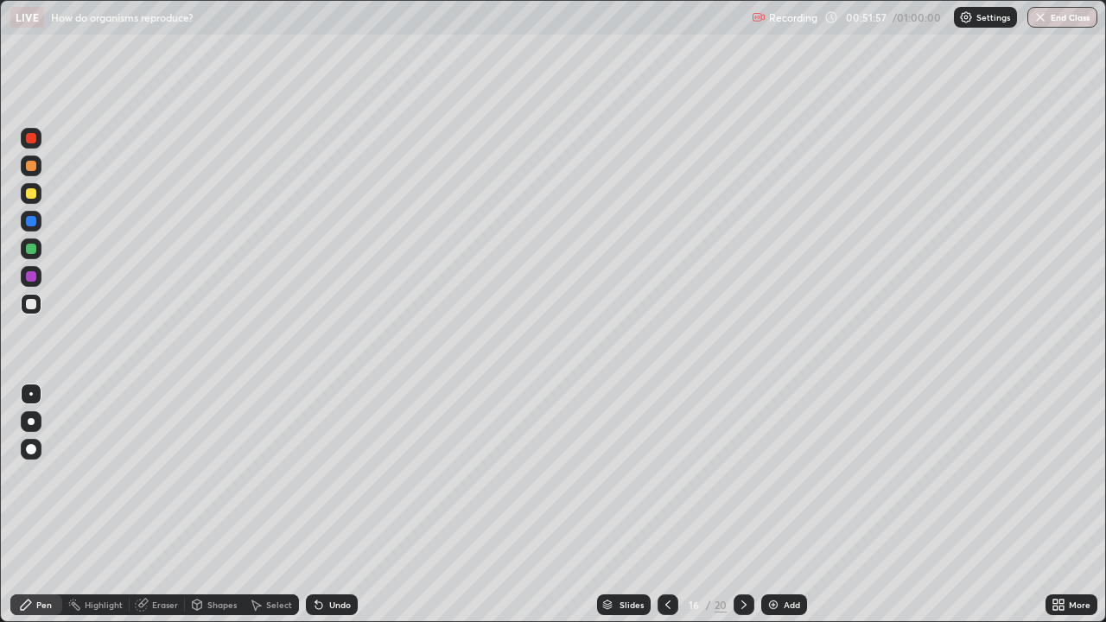
click at [638, 505] on div "Slides" at bounding box center [632, 605] width 24 height 9
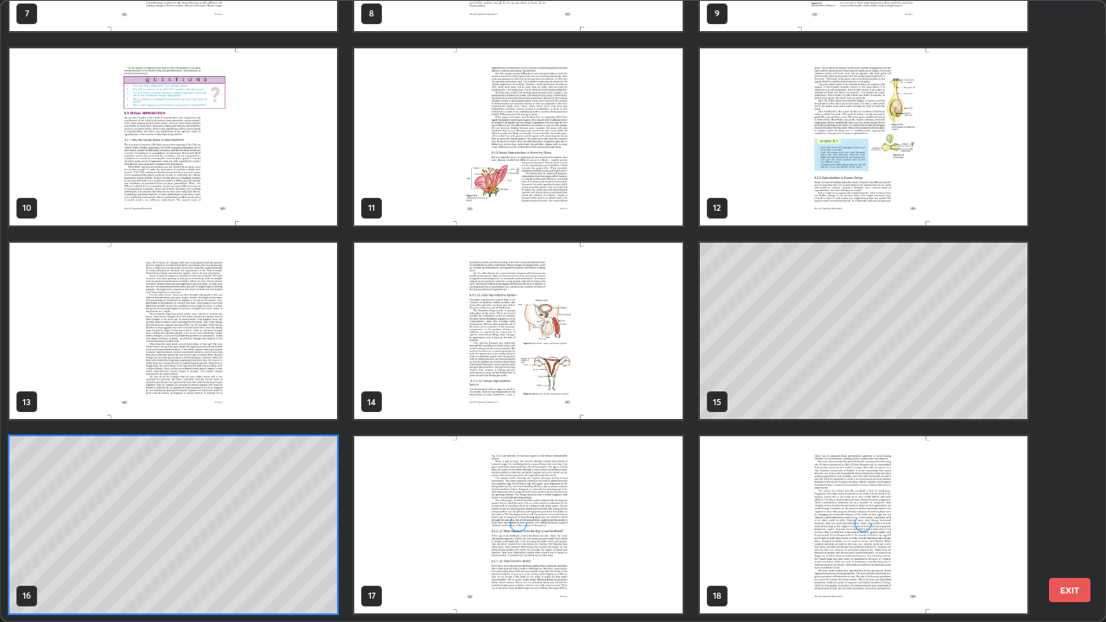
scroll to position [615, 1096]
click at [631, 374] on img "grid" at bounding box center [518, 331] width 328 height 177
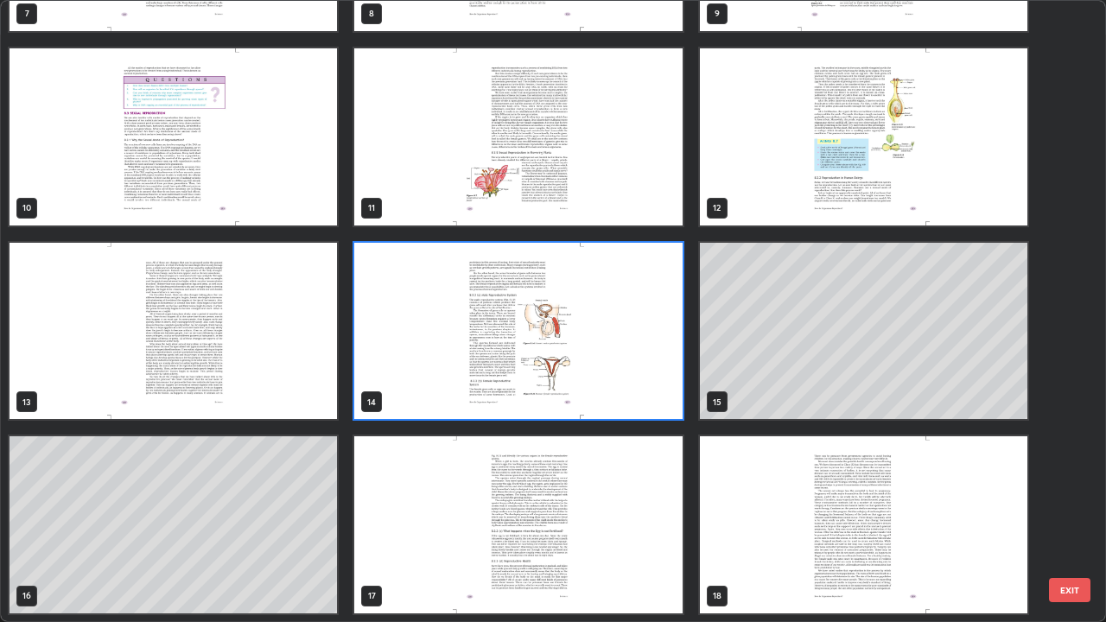
click at [617, 374] on img "grid" at bounding box center [518, 331] width 328 height 177
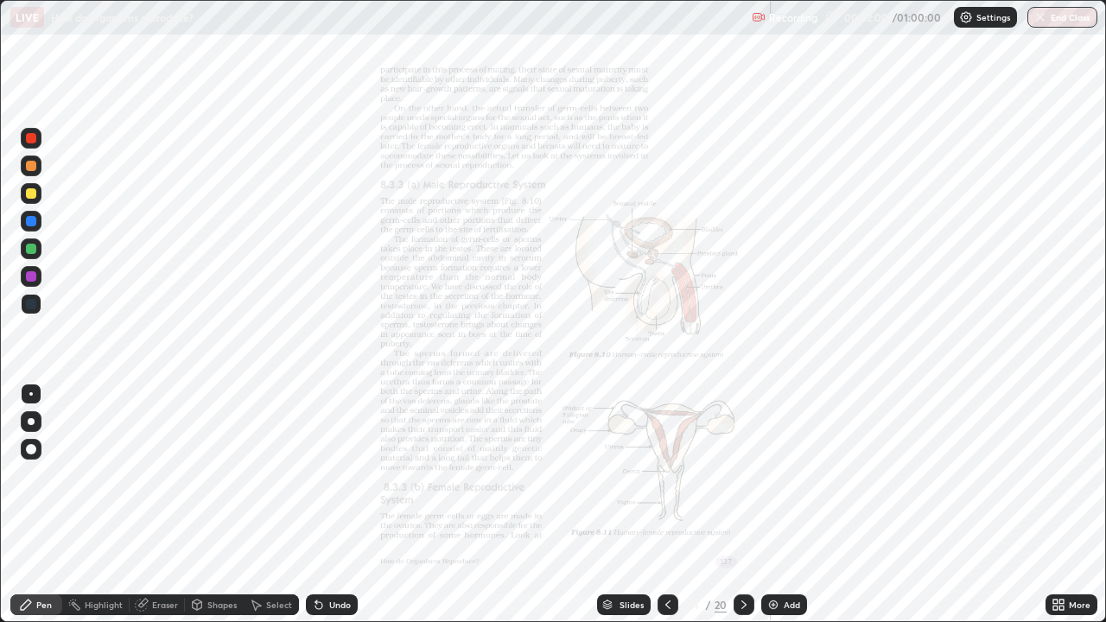
click at [622, 376] on img "grid" at bounding box center [518, 331] width 328 height 177
click at [45, 505] on div "Pen" at bounding box center [44, 605] width 16 height 9
click at [38, 143] on div at bounding box center [31, 138] width 21 height 21
click at [742, 505] on icon at bounding box center [744, 605] width 14 height 14
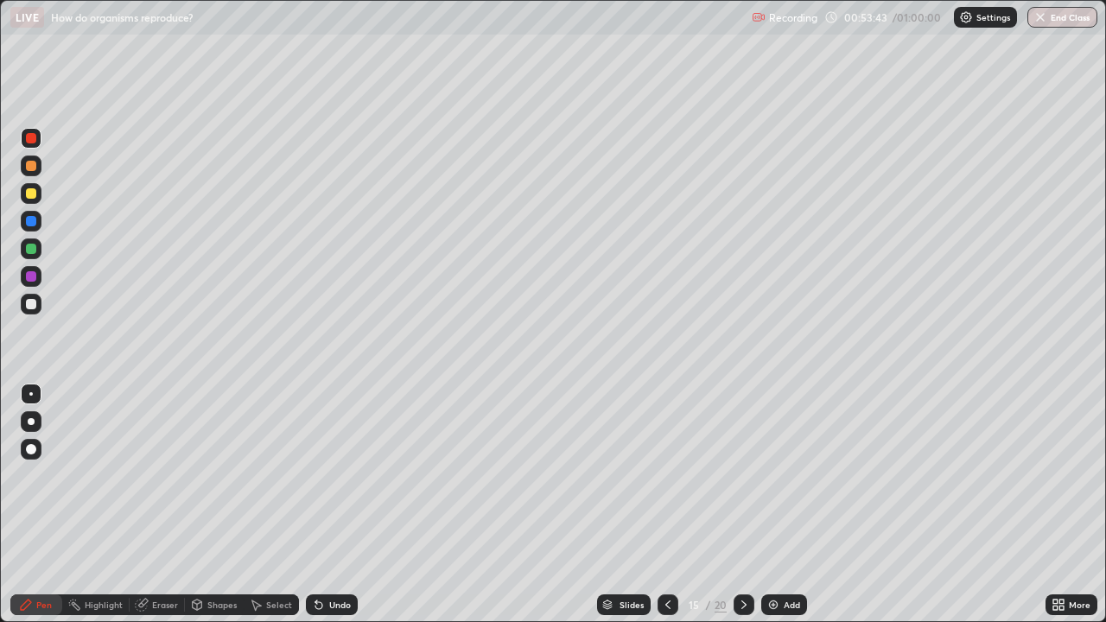
click at [666, 505] on icon at bounding box center [668, 605] width 14 height 14
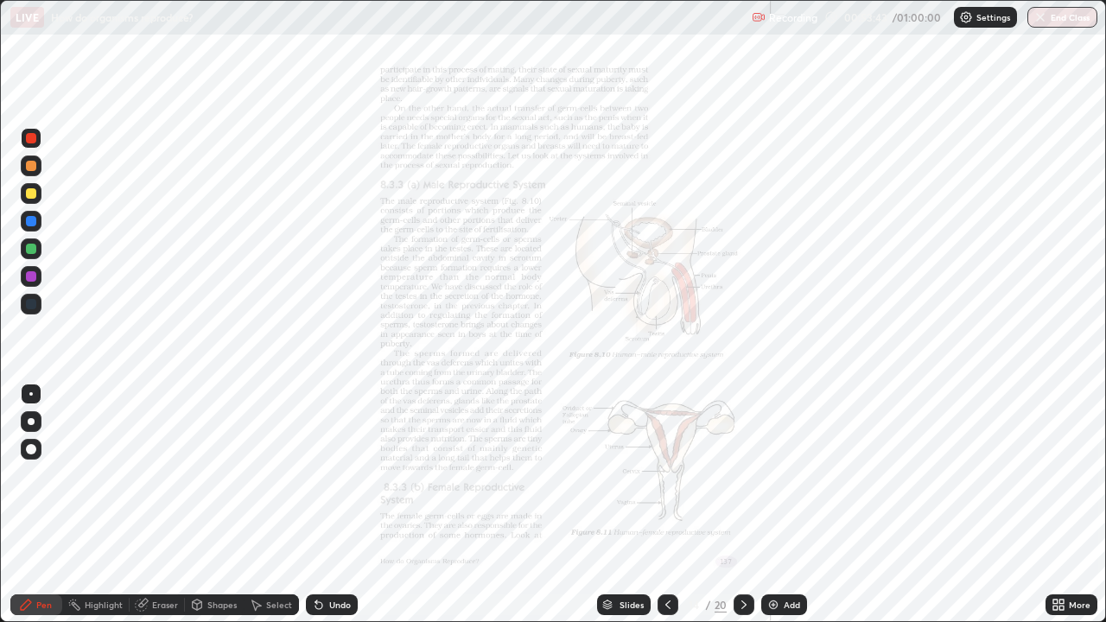
click at [664, 505] on icon at bounding box center [668, 605] width 14 height 14
click at [620, 505] on div "Slides" at bounding box center [632, 605] width 24 height 9
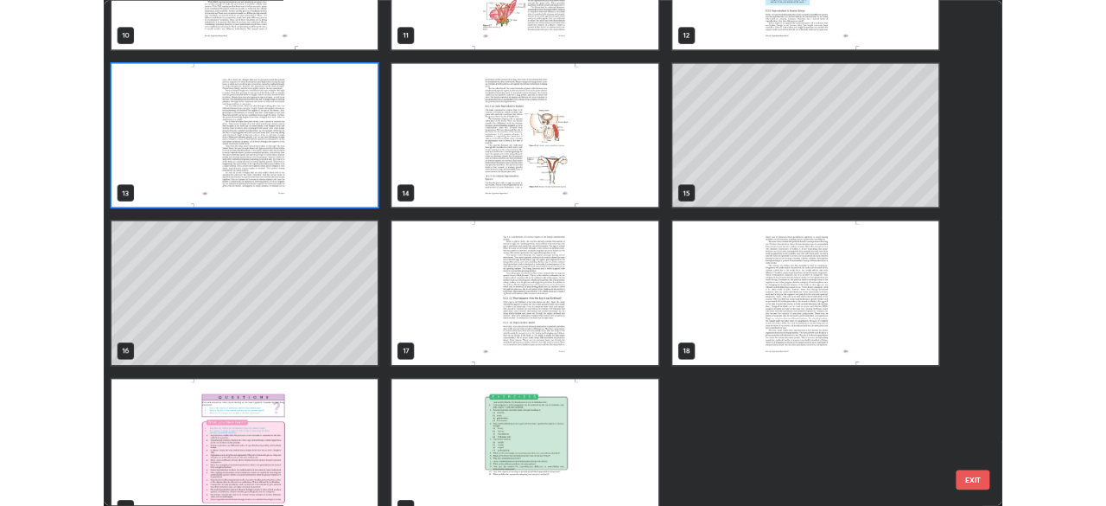
scroll to position [736, 0]
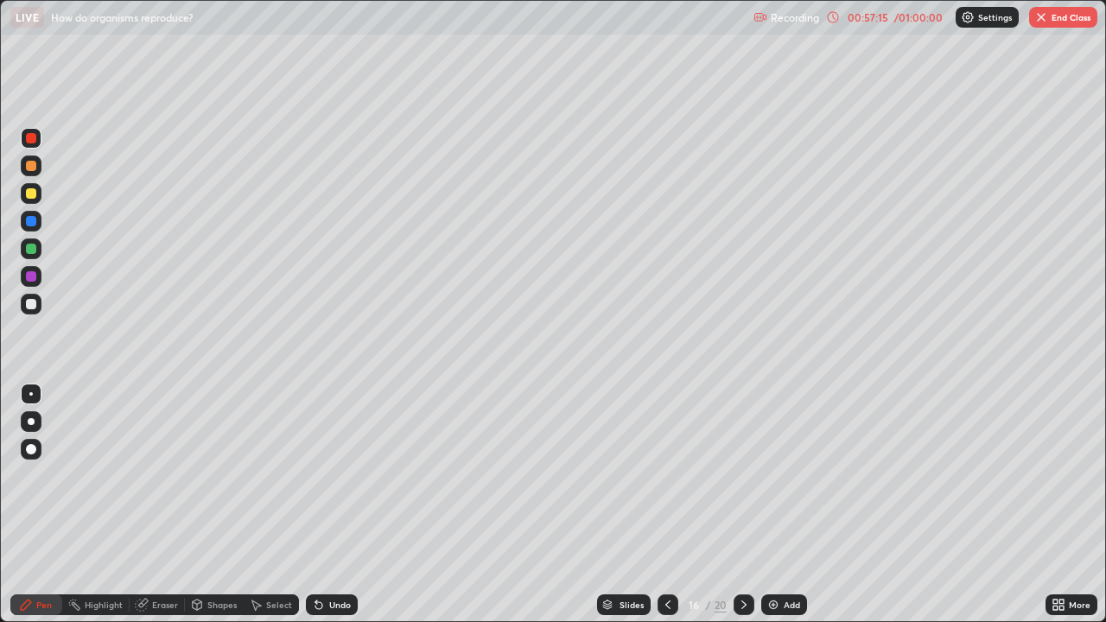
click at [1069, 505] on div "More" at bounding box center [1080, 605] width 22 height 9
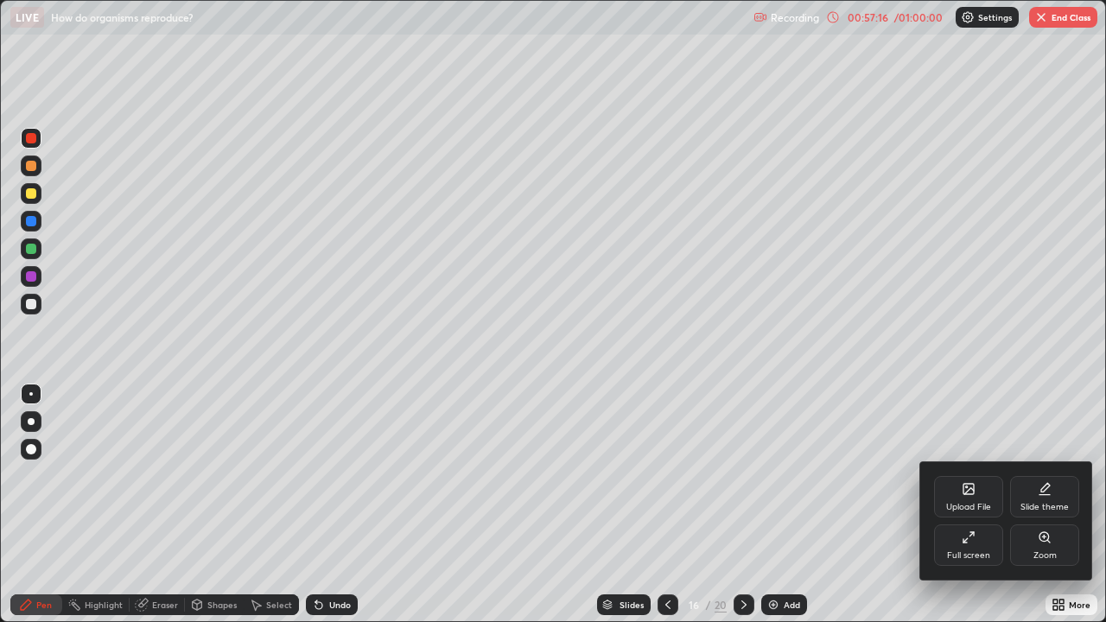
click at [988, 505] on div "Full screen" at bounding box center [968, 545] width 69 height 41
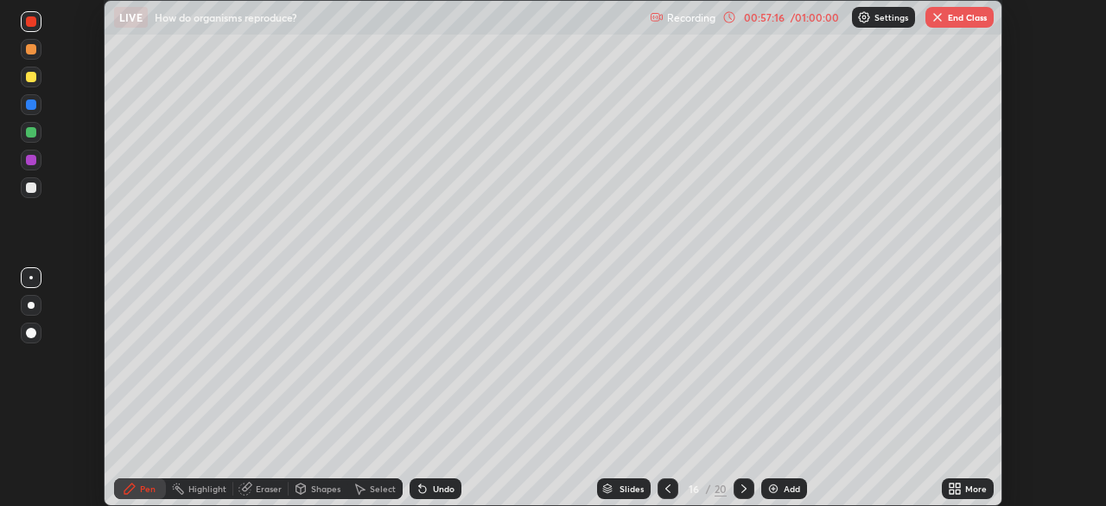
scroll to position [85915, 85314]
click at [946, 15] on button "End Class" at bounding box center [960, 17] width 68 height 21
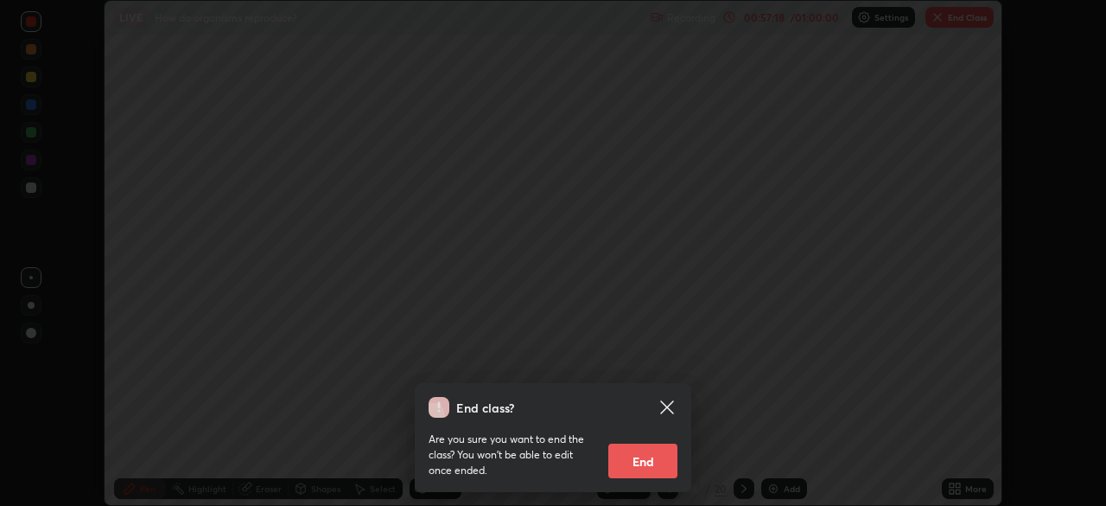
click at [648, 456] on button "End" at bounding box center [642, 460] width 69 height 35
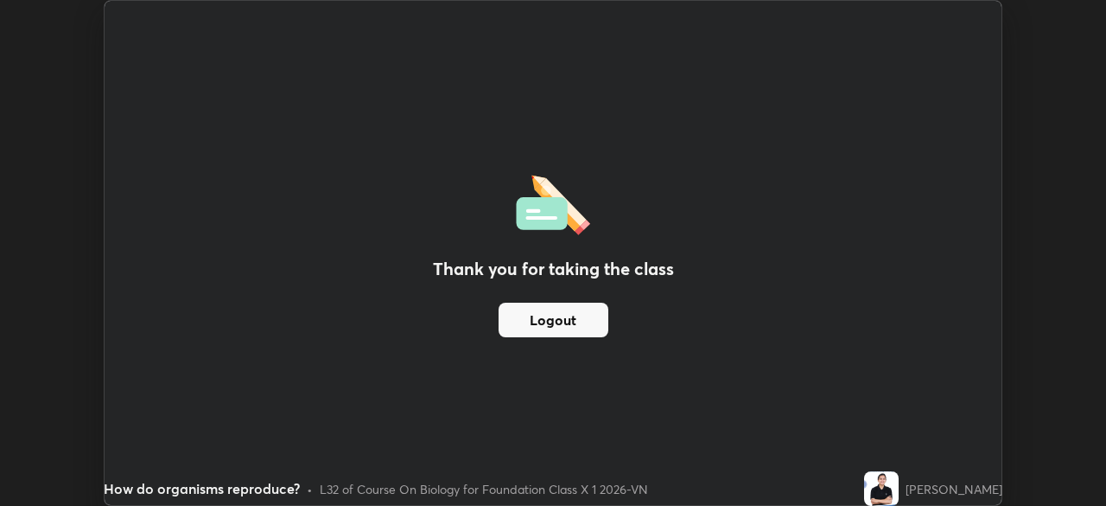
click at [567, 323] on button "Logout" at bounding box center [554, 319] width 110 height 35
